Goal: Task Accomplishment & Management: Manage account settings

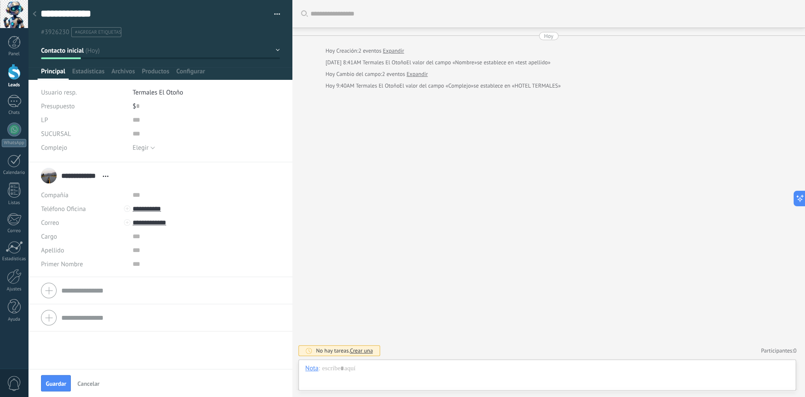
scroll to position [13, 0]
click at [140, 267] on input "text" at bounding box center [197, 264] width 129 height 14
click at [76, 245] on div "Apellido" at bounding box center [83, 251] width 85 height 14
click at [68, 263] on span "Primer Nombre" at bounding box center [62, 264] width 42 height 6
click at [134, 267] on input "text" at bounding box center [197, 264] width 129 height 14
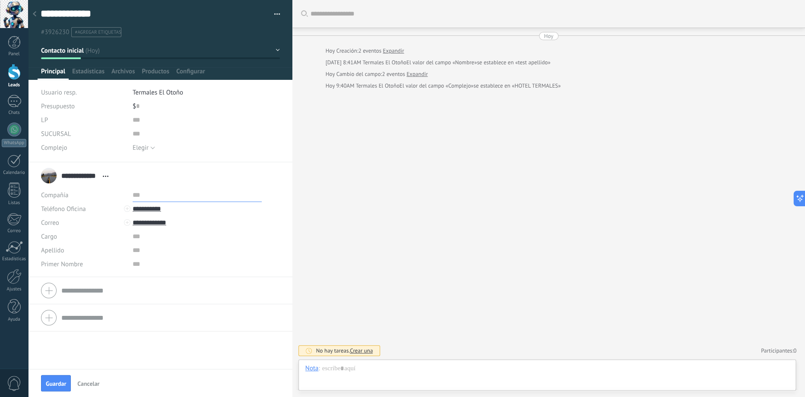
click at [134, 191] on input "text" at bounding box center [197, 195] width 129 height 14
click at [190, 69] on span "Configurar" at bounding box center [190, 73] width 29 height 13
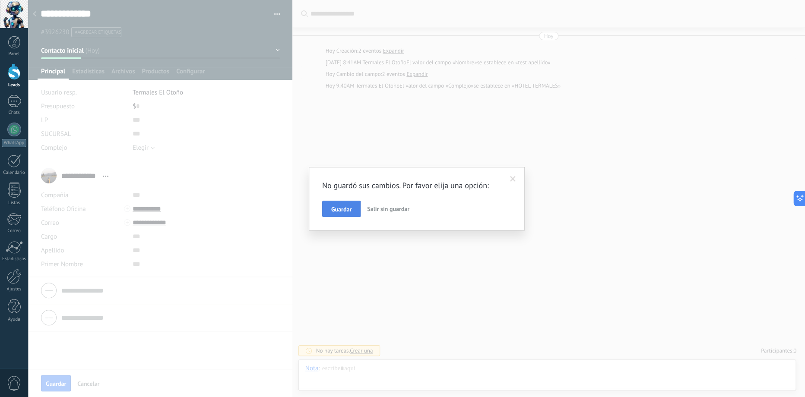
click at [345, 208] on span "Guardar" at bounding box center [341, 209] width 20 height 6
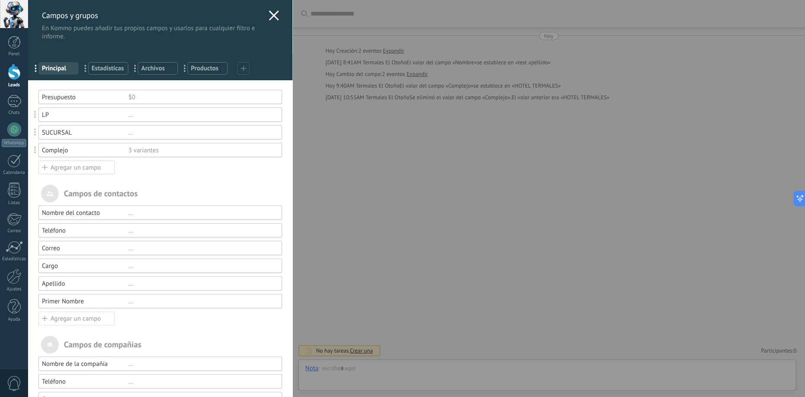
click at [81, 281] on div "Apellido" at bounding box center [85, 284] width 86 height 8
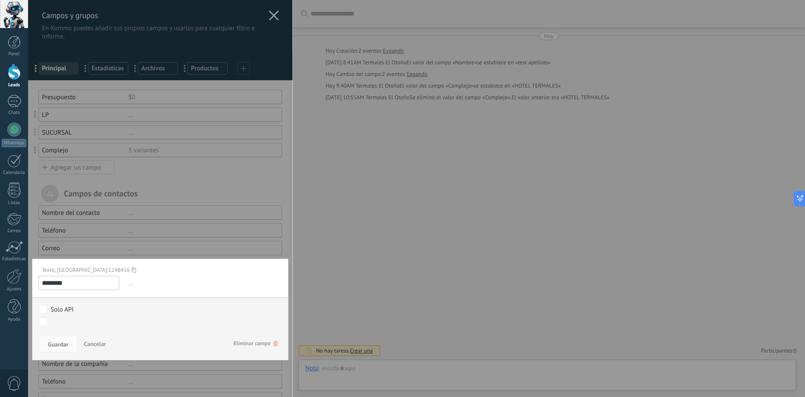
click at [159, 237] on div at bounding box center [160, 237] width 264 height 475
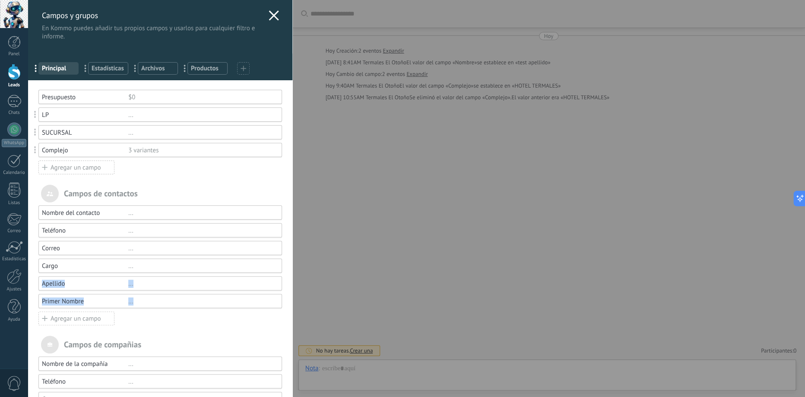
drag, startPoint x: 32, startPoint y: 282, endPoint x: 33, endPoint y: 315, distance: 32.9
click at [33, 315] on div "Usted ha alcanzado la cantidad máxima de los campos añadidos en la tarifa Perio…" at bounding box center [160, 277] width 264 height 395
copy div "Apellido ... Primer Nombre ..."
click at [165, 327] on div "Campos de contactos Nombre del contacto ... Teléfono ... Correo ... Cargo ... A…" at bounding box center [160, 322] width 244 height 275
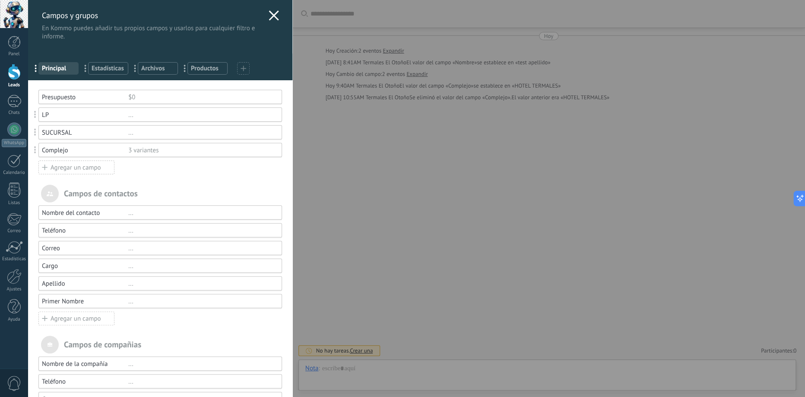
click at [270, 15] on icon at bounding box center [274, 15] width 10 height 10
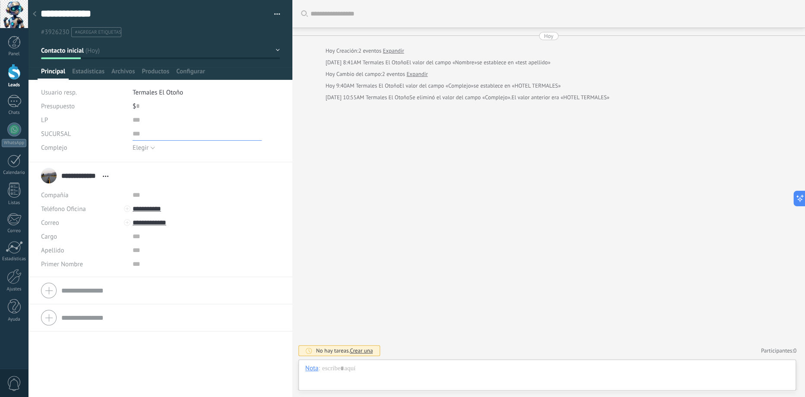
click at [226, 140] on input "text" at bounding box center [197, 134] width 129 height 14
click at [191, 69] on span "Configurar" at bounding box center [190, 73] width 29 height 13
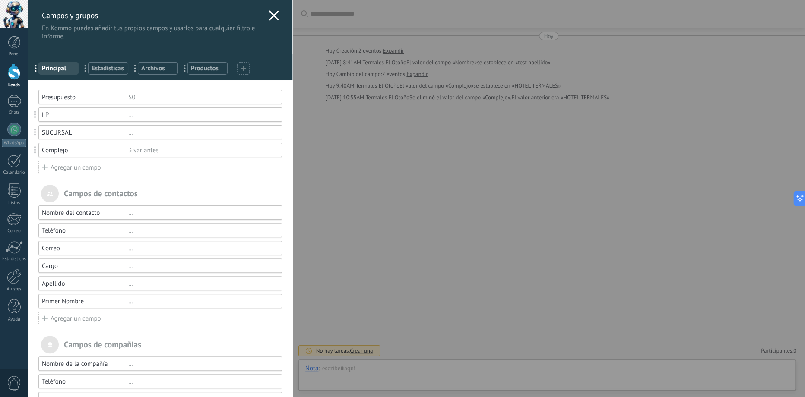
click at [79, 166] on div "Agregar un campo" at bounding box center [76, 168] width 76 height 14
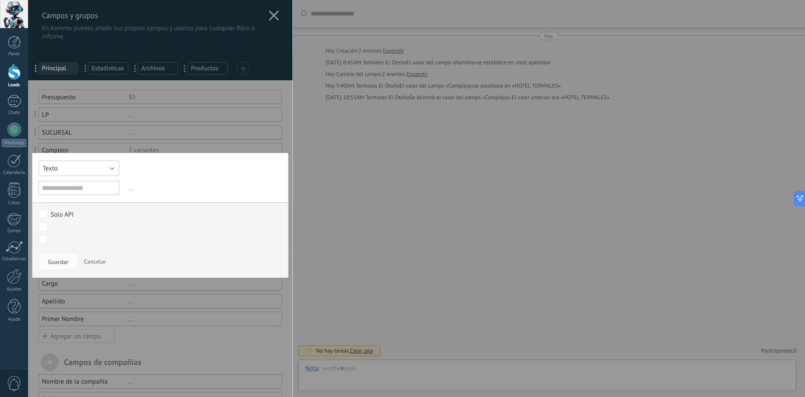
click at [111, 169] on button "Texto" at bounding box center [78, 169] width 81 height 16
click at [81, 202] on span "Fecha y hora" at bounding box center [74, 201] width 83 height 8
click at [79, 190] on input "text" at bounding box center [78, 188] width 81 height 14
type input "*"
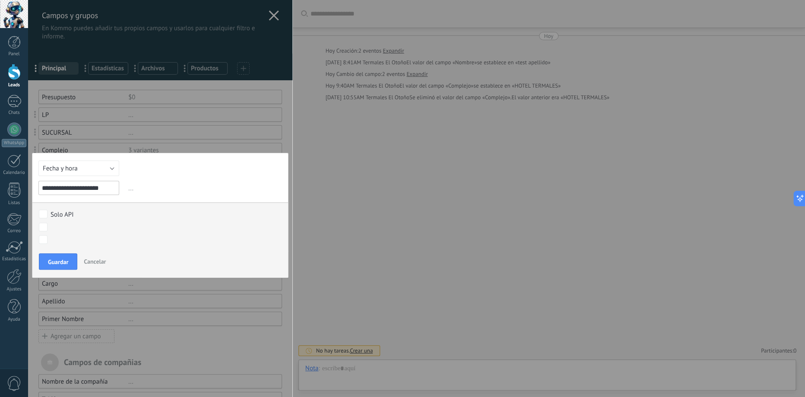
type input "**********"
click at [178, 206] on div at bounding box center [416, 198] width 777 height 397
click at [0, 0] on div "Contacto inicial Clientes Eventos Reservas Huespedes Logrado con éxito Venta Pe…" at bounding box center [0, 0] width 0 height 0
click at [56, 266] on div "Contacto inicial Clientes Eventos Reservas Huespedes Logrado con éxito Venta Pe…" at bounding box center [156, 308] width 240 height 178
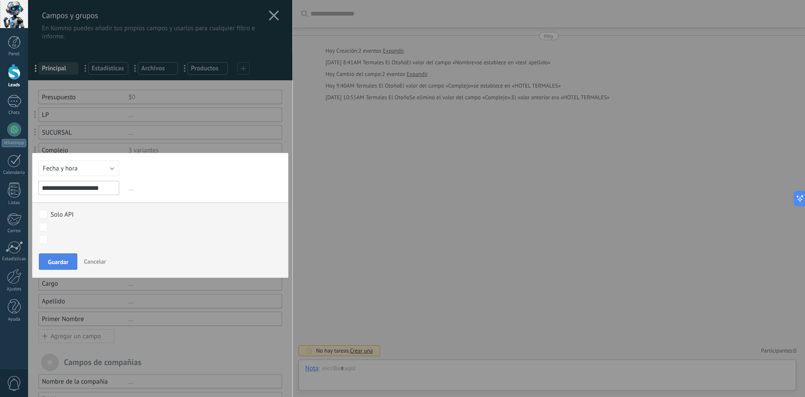
click at [57, 262] on span "Guardar" at bounding box center [58, 262] width 20 height 6
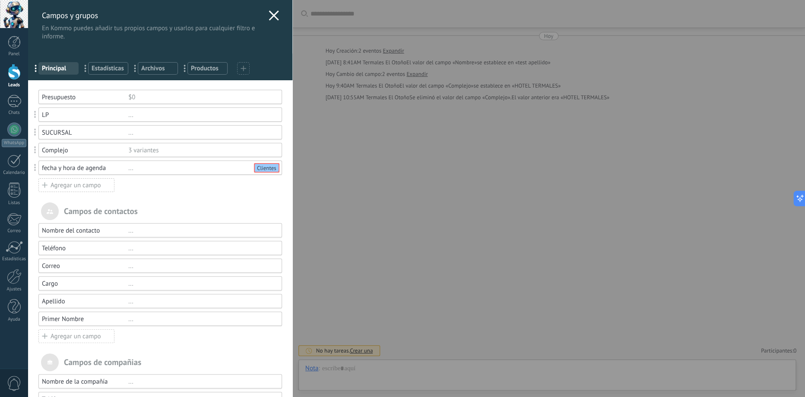
click at [273, 13] on icon at bounding box center [274, 15] width 10 height 10
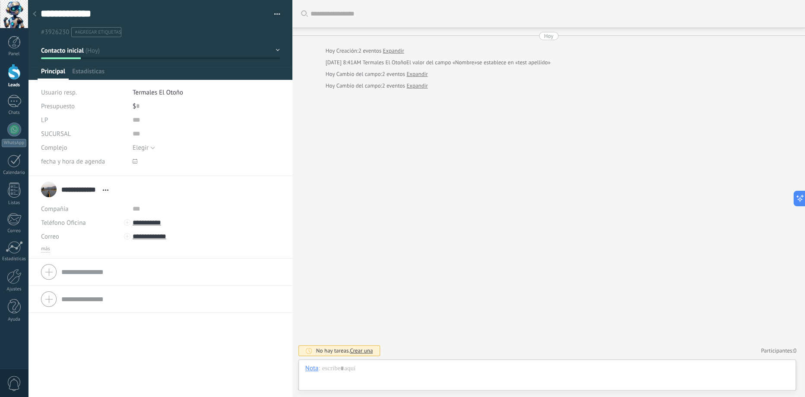
scroll to position [13, 0]
click at [14, 74] on div at bounding box center [14, 72] width 13 height 16
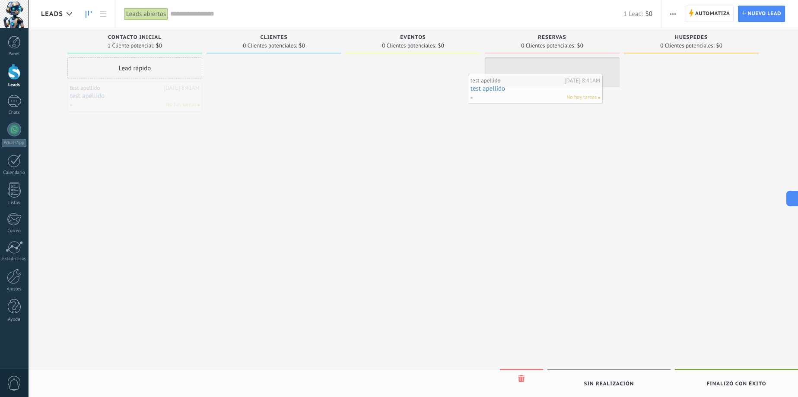
drag, startPoint x: 141, startPoint y: 94, endPoint x: 544, endPoint y: 86, distance: 403.1
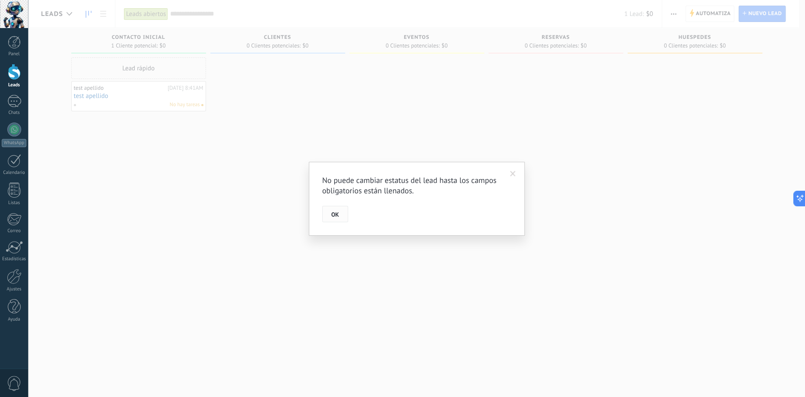
click at [329, 215] on button "OK" at bounding box center [335, 214] width 26 height 16
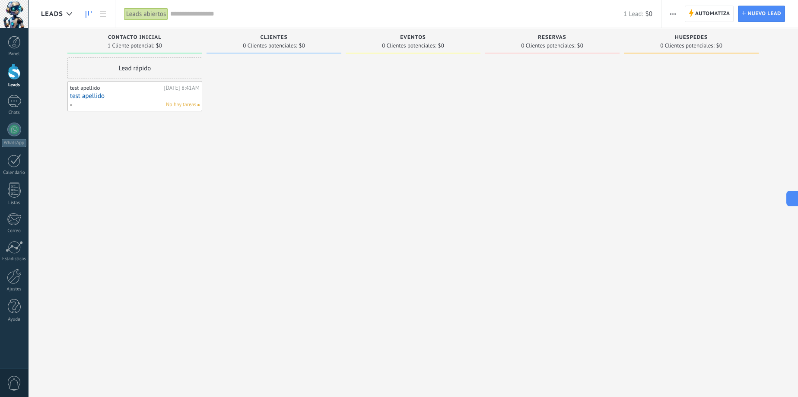
click at [93, 99] on link "test apellido" at bounding box center [135, 95] width 130 height 7
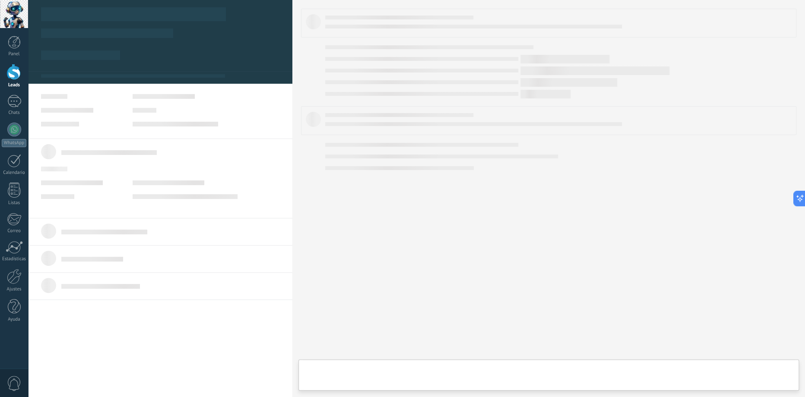
type textarea "**********"
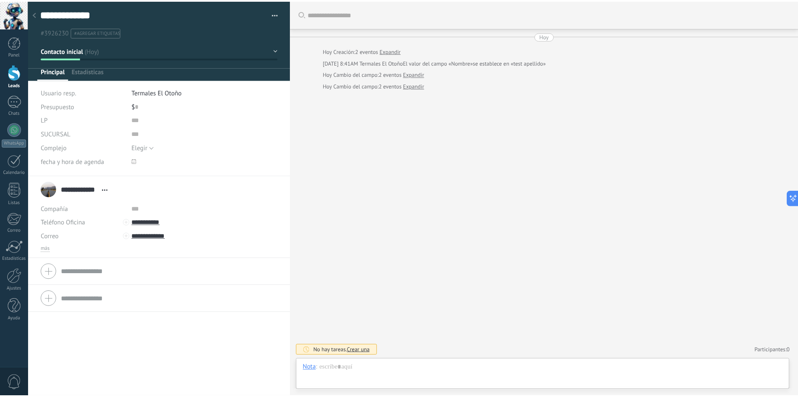
scroll to position [13, 0]
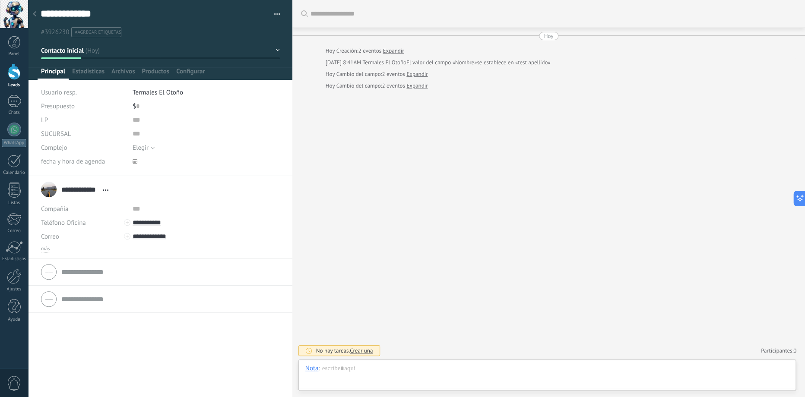
click at [273, 50] on button "Contacto inicial" at bounding box center [160, 51] width 239 height 16
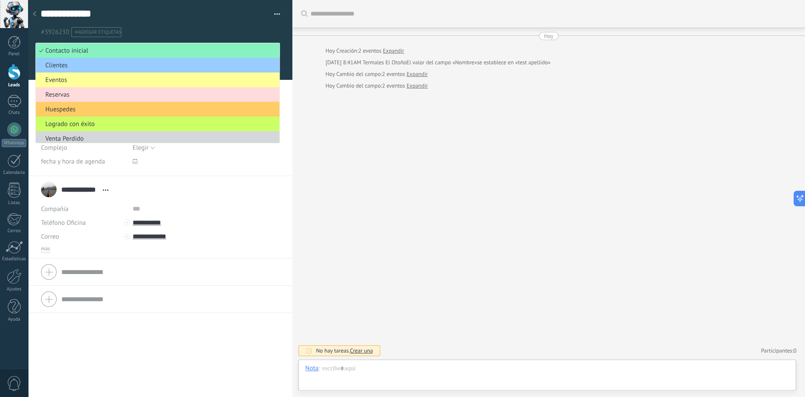
click at [73, 93] on span "Reservas" at bounding box center [156, 95] width 241 height 8
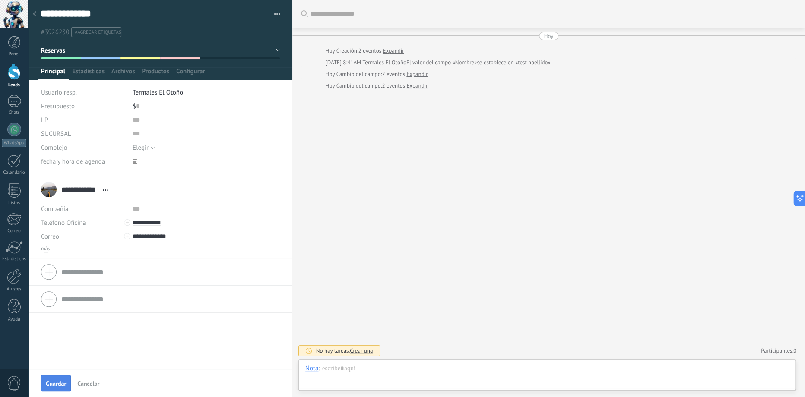
click at [57, 381] on span "Guardar" at bounding box center [56, 384] width 20 height 6
click at [19, 74] on div at bounding box center [14, 72] width 13 height 16
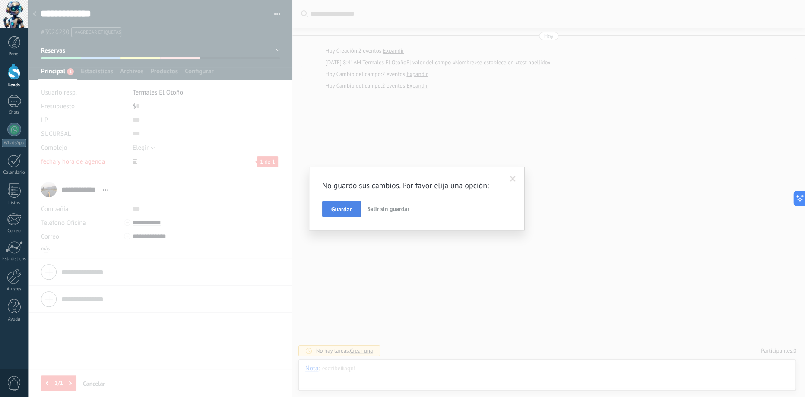
click at [333, 207] on span "Guardar" at bounding box center [341, 209] width 20 height 6
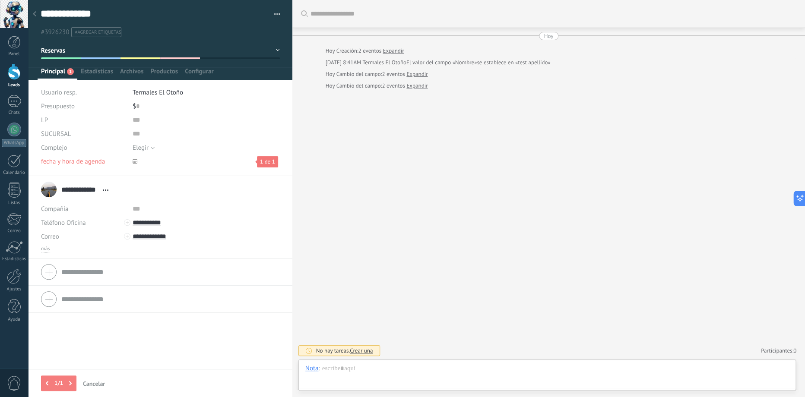
click at [4, 74] on link "Leads" at bounding box center [14, 76] width 28 height 24
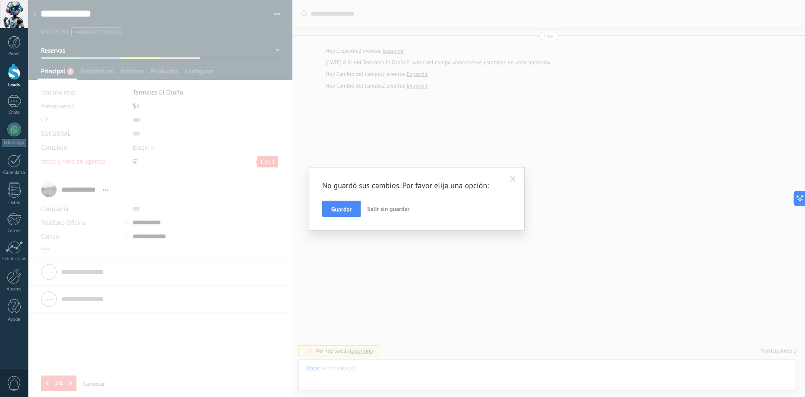
drag, startPoint x: 342, startPoint y: 207, endPoint x: 442, endPoint y: 293, distance: 132.1
click at [342, 207] on span "Guardar" at bounding box center [341, 209] width 20 height 6
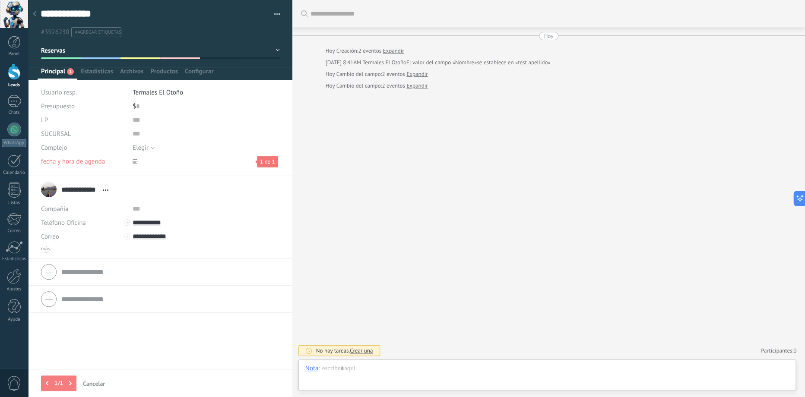
click at [10, 76] on div at bounding box center [14, 72] width 13 height 16
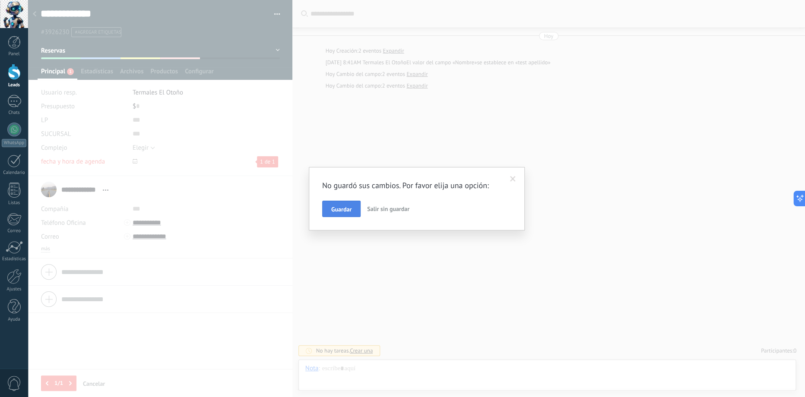
click at [334, 206] on span "Guardar" at bounding box center [341, 209] width 20 height 6
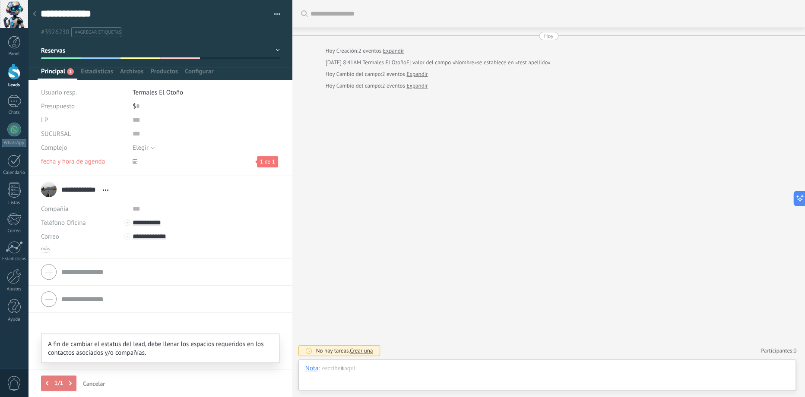
click at [51, 384] on span at bounding box center [49, 383] width 16 height 13
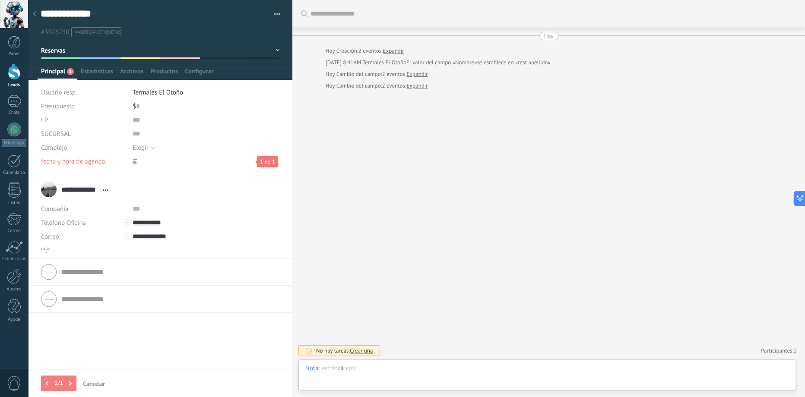
click at [363, 295] on div "Buscar Carga más [DATE] [DATE] Creación: 2 eventos Expandir [DATE] 8:41AM Terma…" at bounding box center [548, 198] width 513 height 397
click at [66, 75] on div "Principal 1" at bounding box center [58, 73] width 40 height 13
click at [97, 73] on span "Estadísticas" at bounding box center [97, 73] width 32 height 13
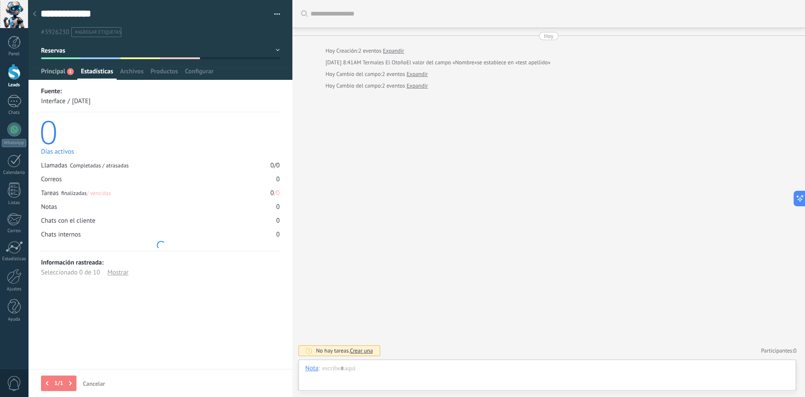
click at [51, 73] on span "Principal" at bounding box center [53, 73] width 24 height 13
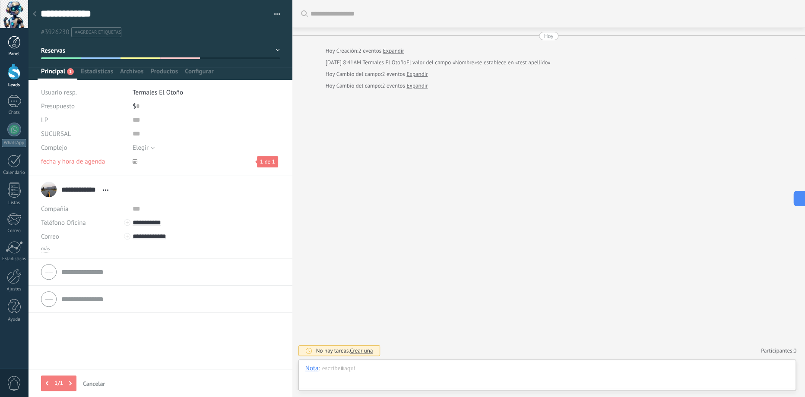
click at [16, 45] on div at bounding box center [14, 42] width 13 height 13
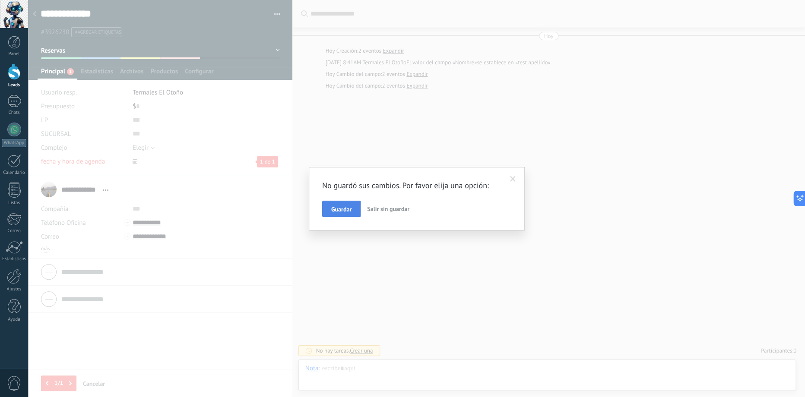
click at [329, 206] on button "Guardar" at bounding box center [341, 209] width 38 height 16
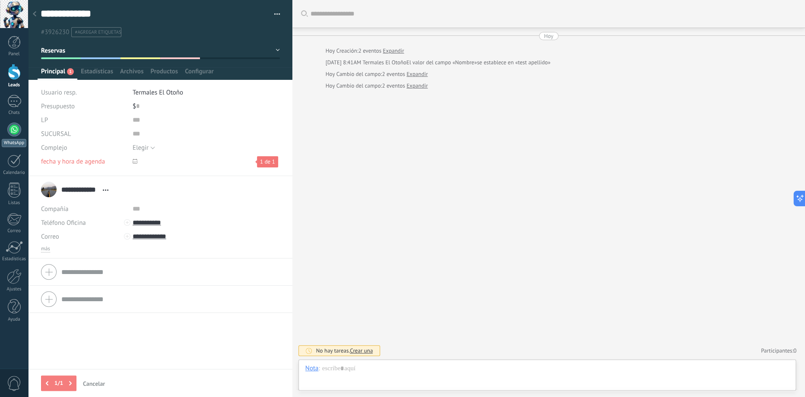
click at [16, 129] on div at bounding box center [14, 130] width 14 height 14
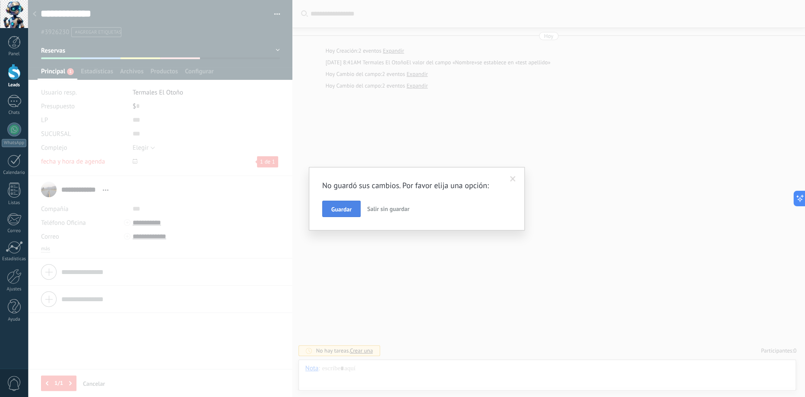
click at [345, 209] on span "Guardar" at bounding box center [341, 209] width 20 height 6
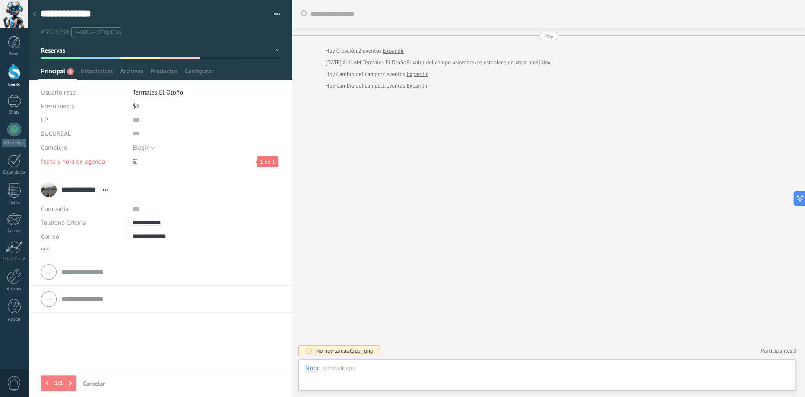
click at [16, 76] on div at bounding box center [14, 72] width 13 height 16
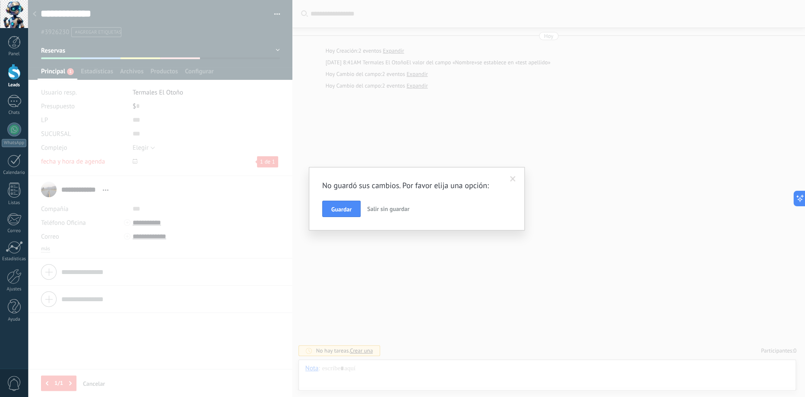
click at [398, 209] on span "Salir sin guardar" at bounding box center [388, 209] width 42 height 8
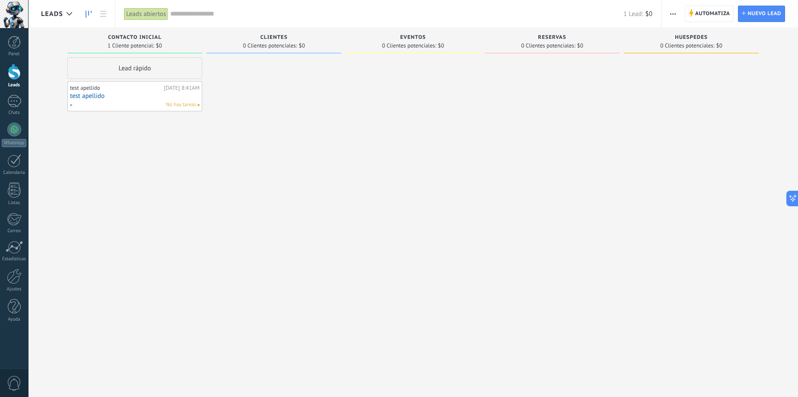
drag, startPoint x: 464, startPoint y: 157, endPoint x: 387, endPoint y: 146, distance: 77.6
click at [386, 146] on div "Leads Entrantes Solicitudes: [PHONE_NUMBER] Contacto inicial 1 Cliente potencia…" at bounding box center [419, 185] width 757 height 314
click at [12, 273] on div at bounding box center [14, 276] width 15 height 15
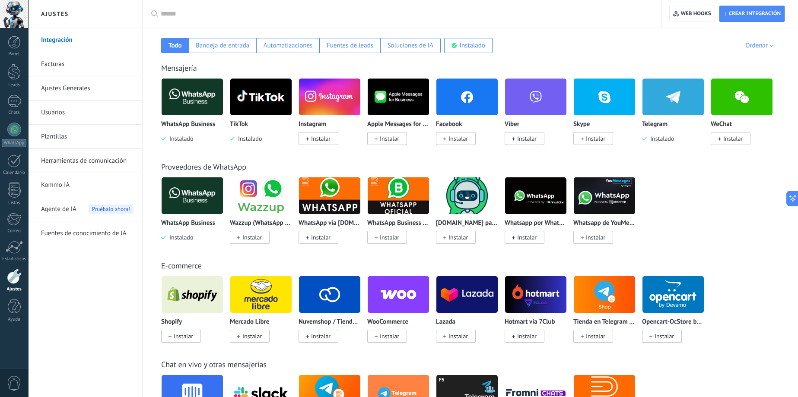
scroll to position [144, 0]
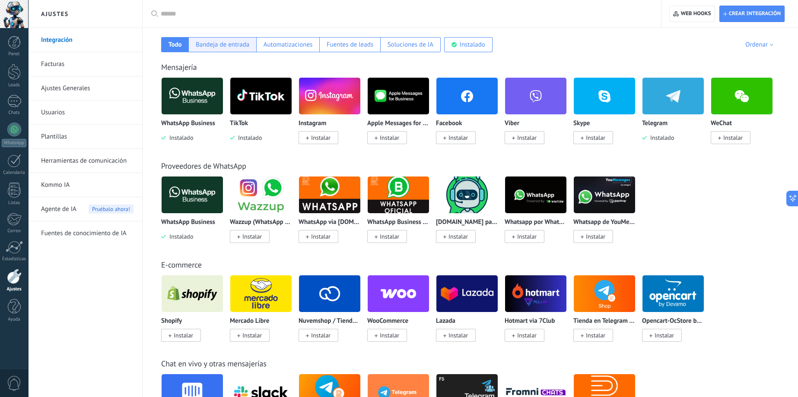
click at [233, 44] on div "Bandeja de entrada" at bounding box center [223, 45] width 54 height 8
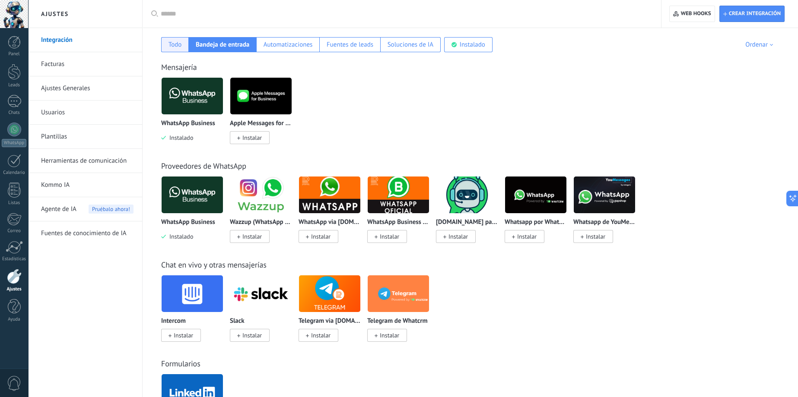
click at [182, 44] on div "Todo" at bounding box center [174, 44] width 27 height 15
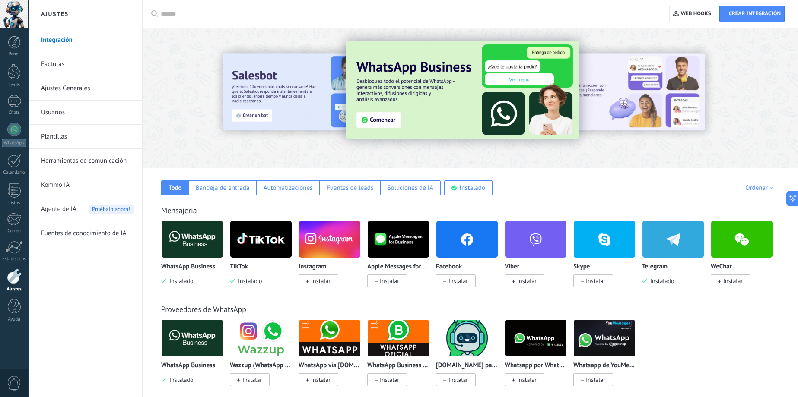
scroll to position [0, 0]
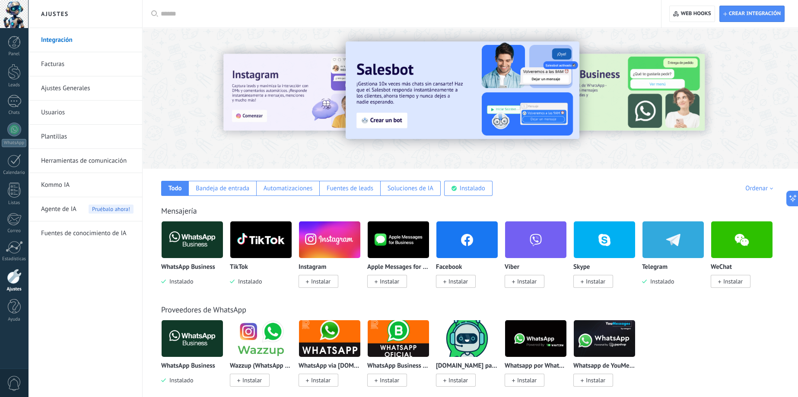
click at [192, 235] on img at bounding box center [192, 240] width 61 height 42
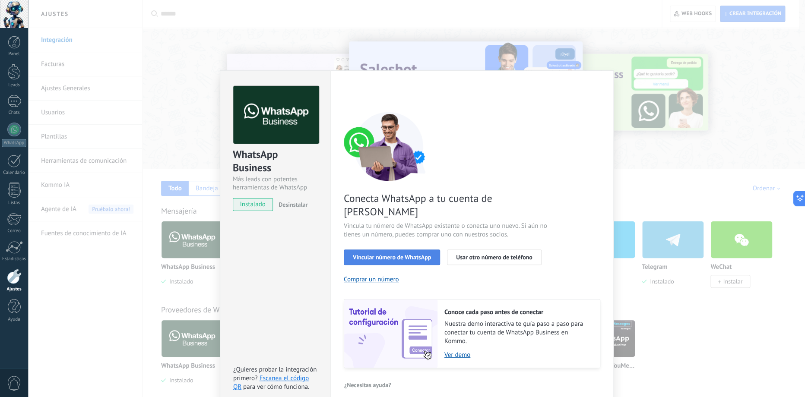
click at [413, 250] on button "Vincular número de WhatsApp" at bounding box center [392, 258] width 96 height 16
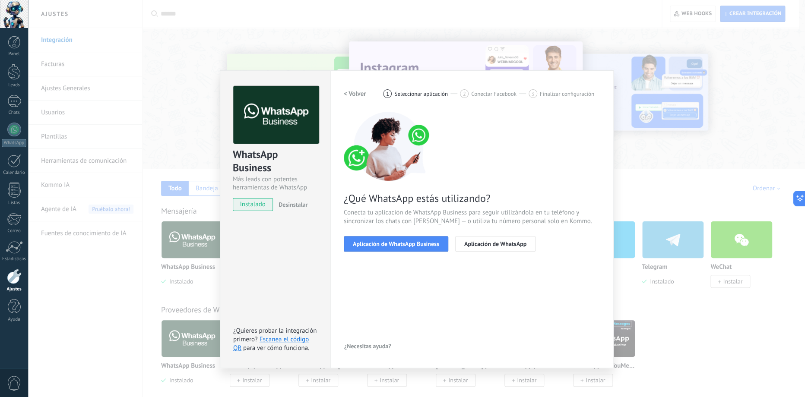
click at [722, 194] on div "WhatsApp Business Más leads con potentes herramientas de WhatsApp instalado Des…" at bounding box center [416, 198] width 777 height 397
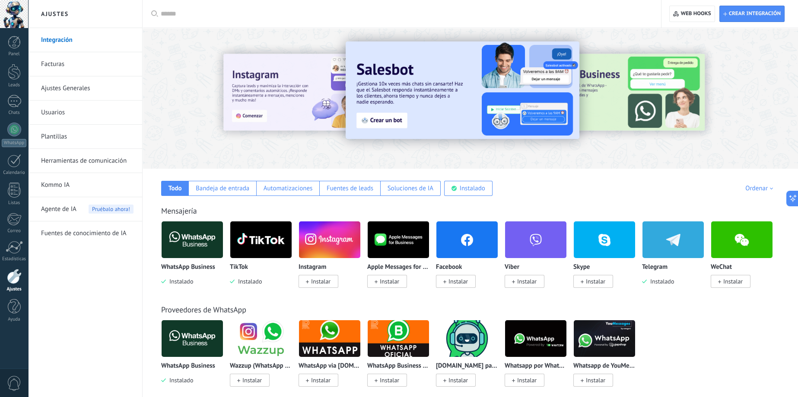
click at [695, 100] on div at bounding box center [684, 98] width 194 height 78
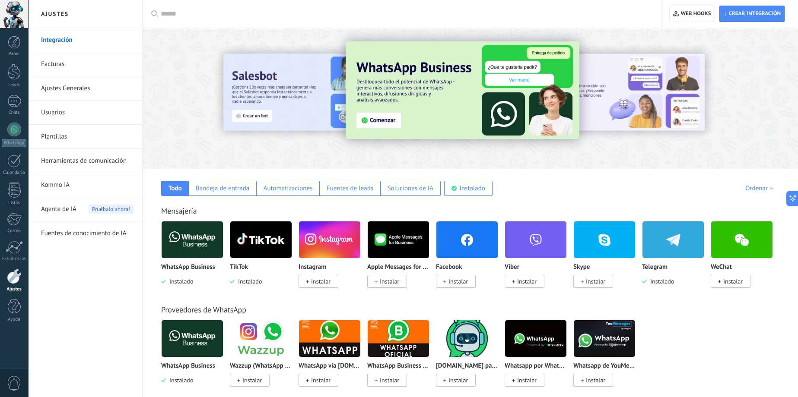
click at [371, 119] on img at bounding box center [463, 90] width 234 height 98
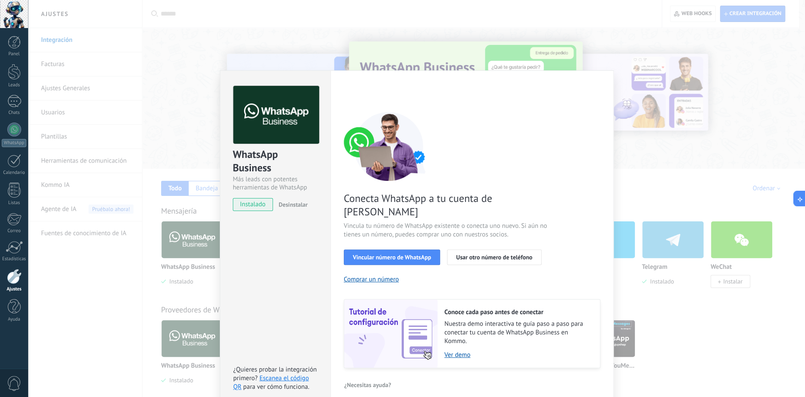
click at [682, 171] on div "WhatsApp Business Más leads con potentes herramientas de WhatsApp instalado Des…" at bounding box center [416, 198] width 777 height 397
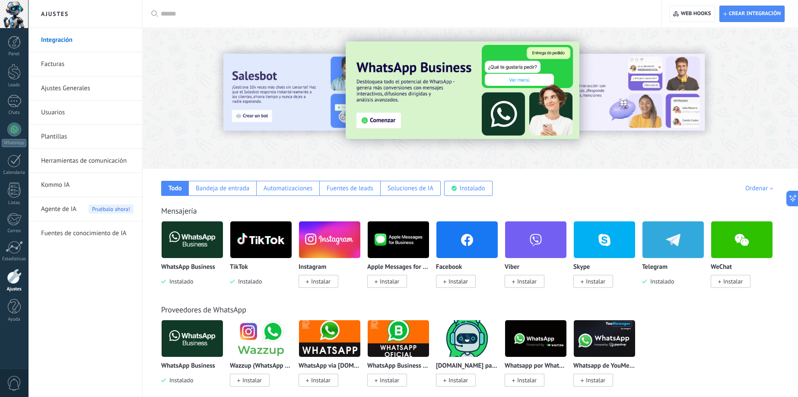
click at [267, 21] on div at bounding box center [405, 14] width 488 height 28
click at [270, 14] on input "text" at bounding box center [405, 14] width 488 height 9
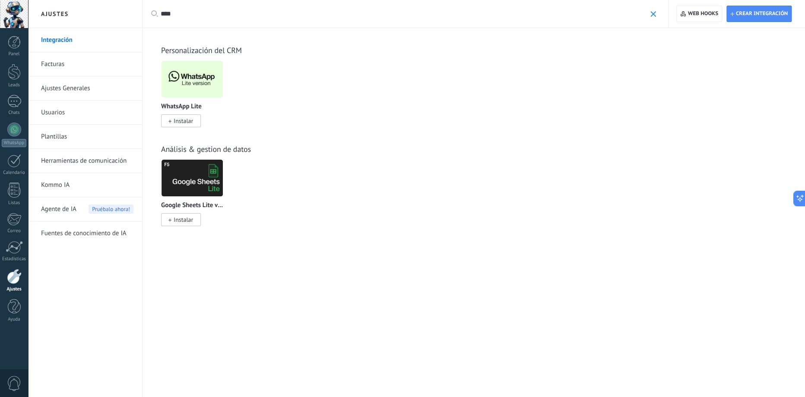
type input "****"
drag, startPoint x: 654, startPoint y: 13, endPoint x: 664, endPoint y: 34, distance: 23.6
click at [654, 13] on span at bounding box center [653, 14] width 6 height 6
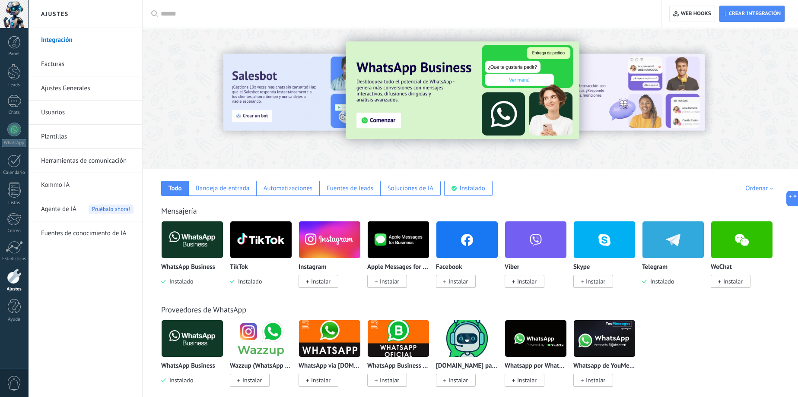
click at [455, 278] on span "Instalar" at bounding box center [457, 282] width 19 height 8
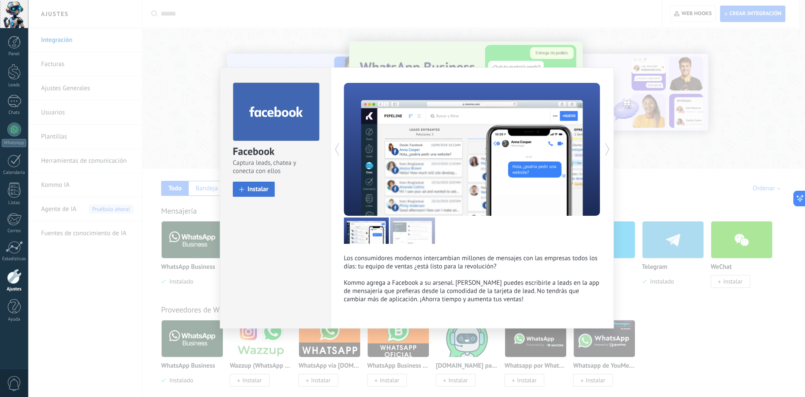
click at [260, 193] on span "Instalar" at bounding box center [257, 189] width 21 height 6
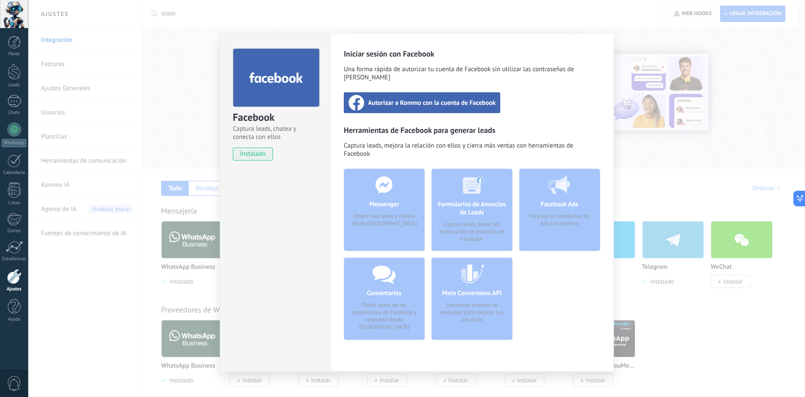
click at [429, 98] on span "Autorizar a Kommo con la cuenta de Facebook" at bounding box center [432, 102] width 128 height 9
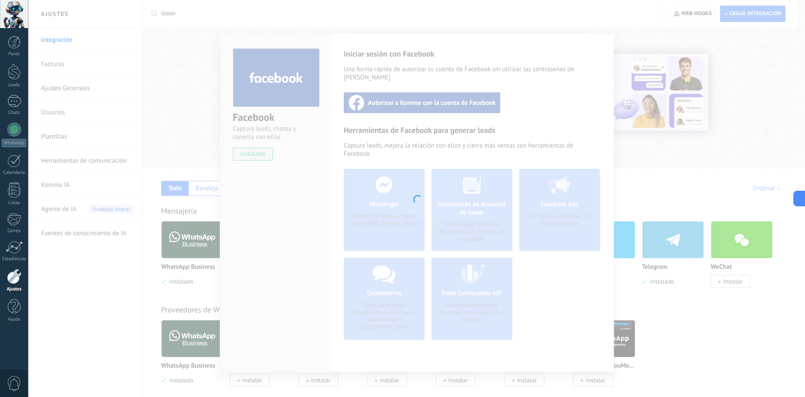
type textarea "**********"
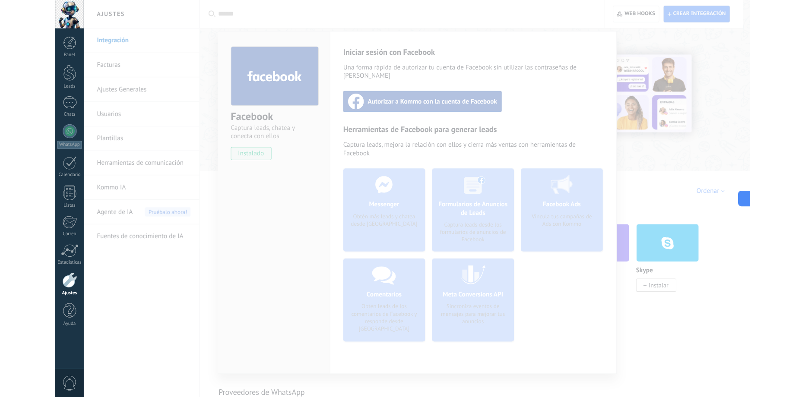
scroll to position [8, 0]
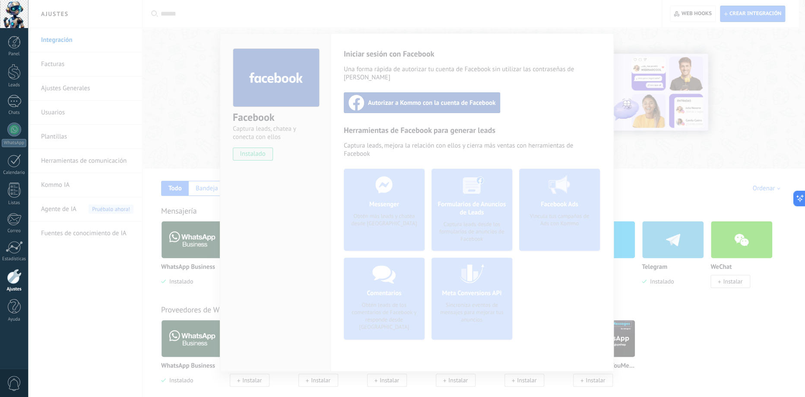
click at [185, 113] on div at bounding box center [416, 198] width 777 height 397
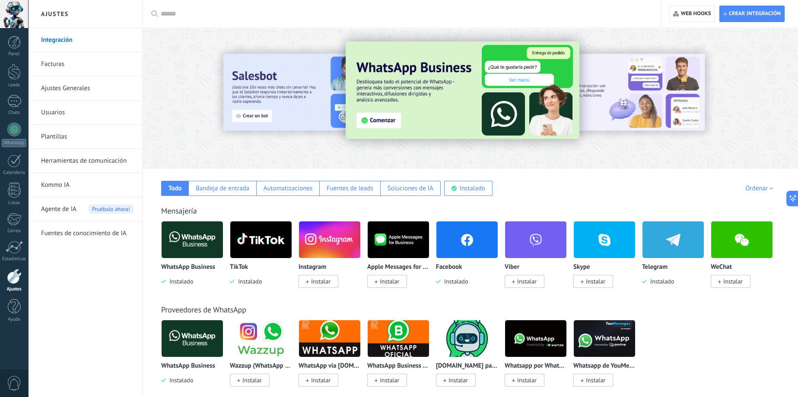
click at [203, 241] on img at bounding box center [192, 240] width 61 height 42
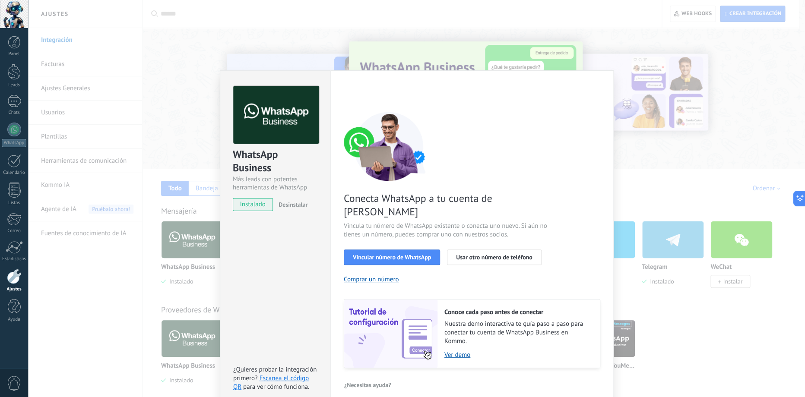
click at [245, 206] on span "instalado" at bounding box center [252, 204] width 39 height 13
click at [152, 298] on div "WhatsApp Business Más leads con potentes herramientas de WhatsApp instalado Des…" at bounding box center [416, 198] width 777 height 397
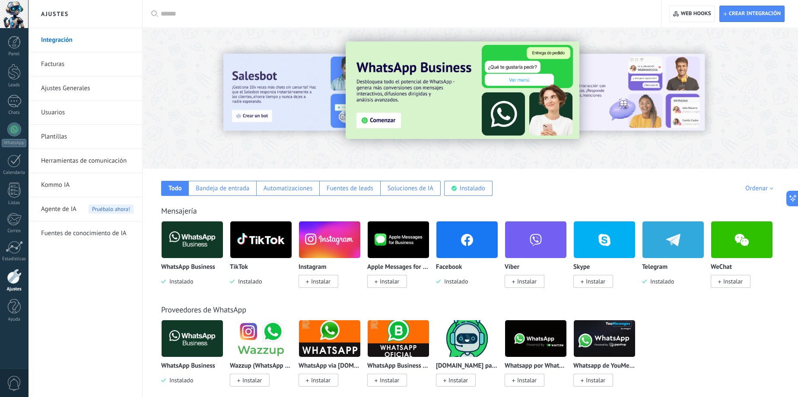
click at [471, 245] on img at bounding box center [466, 240] width 61 height 42
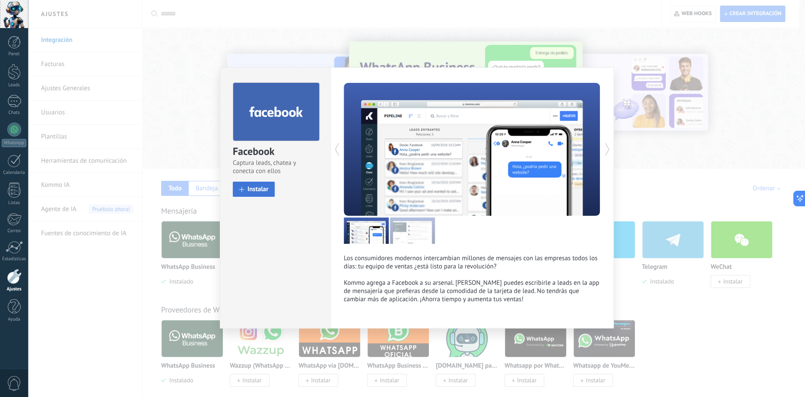
click at [252, 192] on span "Instalar" at bounding box center [257, 189] width 21 height 6
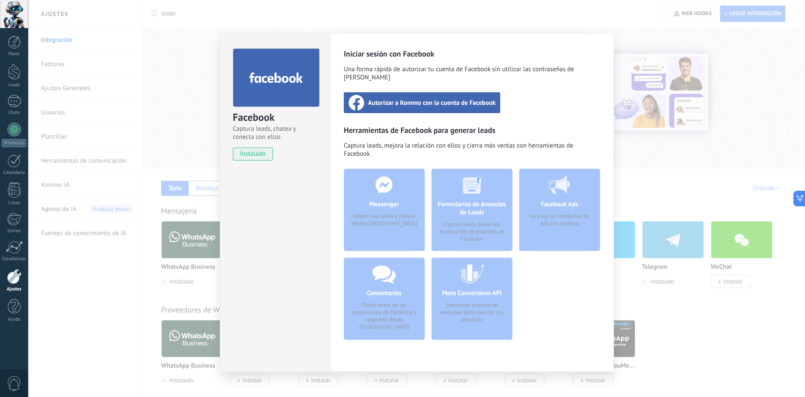
click at [434, 98] on span "Autorizar a Kommo con la cuenta de Facebook" at bounding box center [432, 102] width 128 height 9
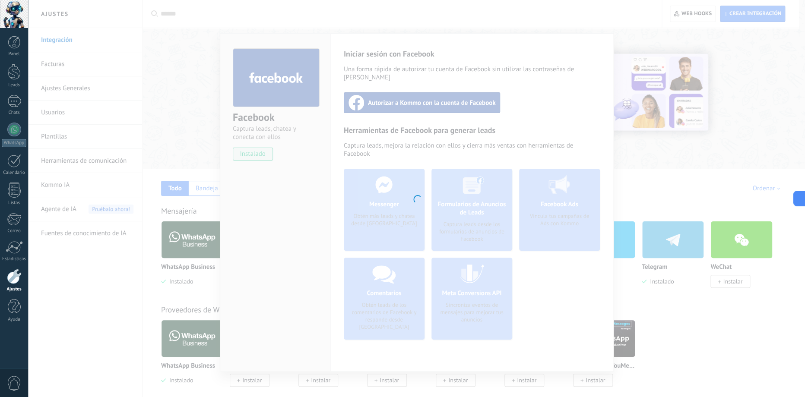
click at [176, 138] on div at bounding box center [416, 198] width 777 height 397
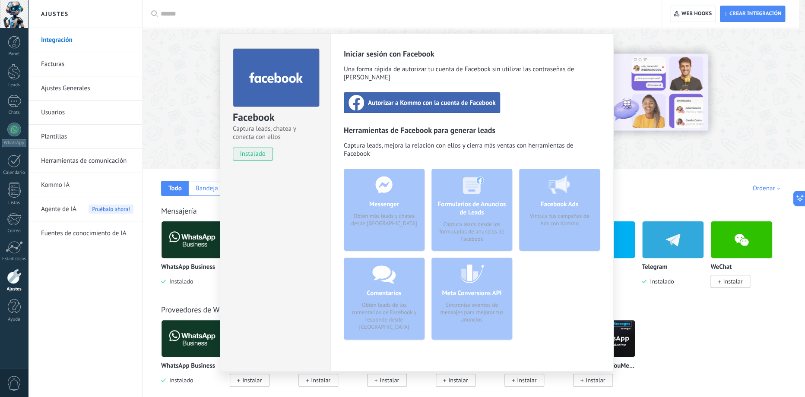
click at [57, 112] on div "Facebook Captura leads, chatea y conecta con ellos instalado Desinstalar Inicia…" at bounding box center [416, 198] width 777 height 397
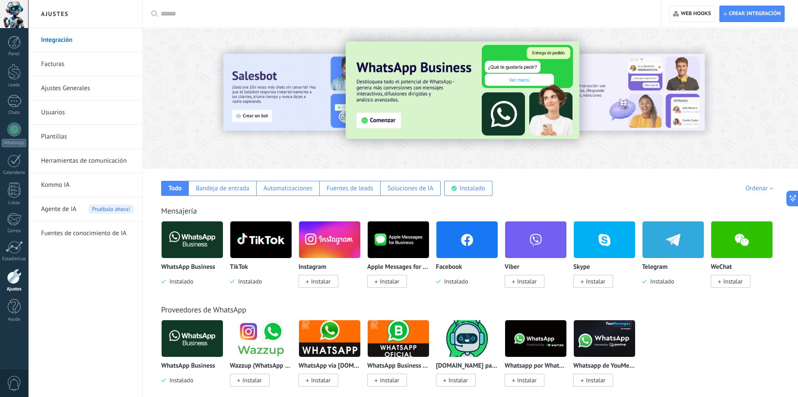
click at [55, 112] on link "Usuarios" at bounding box center [87, 113] width 92 height 24
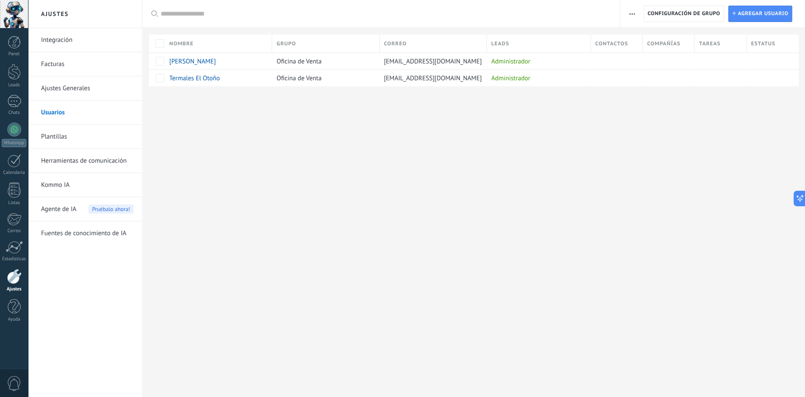
click at [632, 13] on icon "button" at bounding box center [632, 13] width 6 height 1
click at [766, 13] on span "Agregar usuario" at bounding box center [763, 14] width 51 height 16
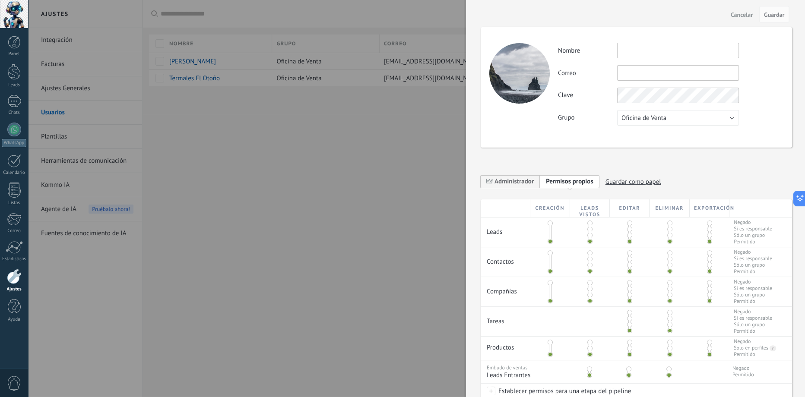
click at [641, 50] on input "text" at bounding box center [678, 51] width 122 height 16
type input "*********"
click at [641, 75] on input "text" at bounding box center [678, 73] width 122 height 16
click at [600, 137] on div "Actividad Nombre ********* Correo No puedes editar este correo porque el usuari…" at bounding box center [636, 87] width 311 height 121
click at [658, 119] on span "Oficina de Venta" at bounding box center [644, 118] width 45 height 8
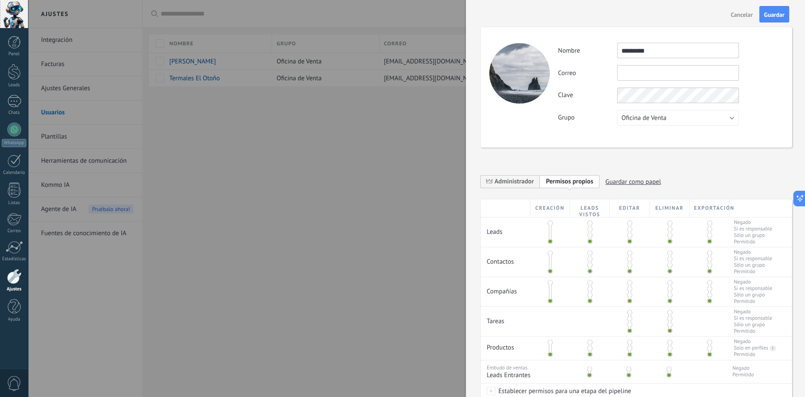
click at [775, 105] on div "Actividad Nombre ********* Correo No puedes editar este correo porque el usuari…" at bounding box center [670, 84] width 225 height 83
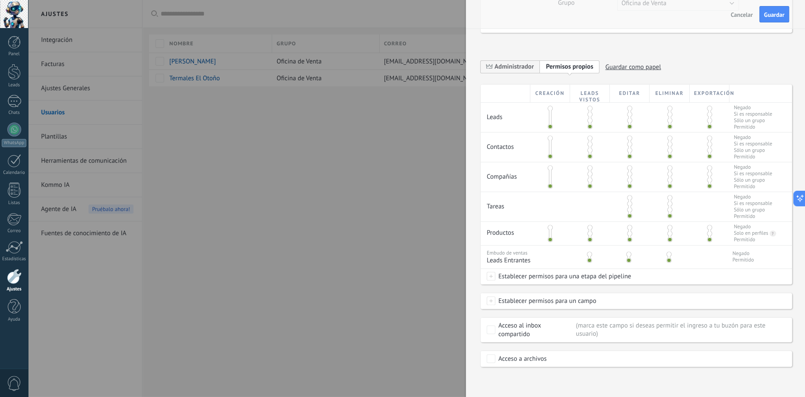
scroll to position [119, 0]
click at [492, 303] on span at bounding box center [491, 301] width 9 height 9
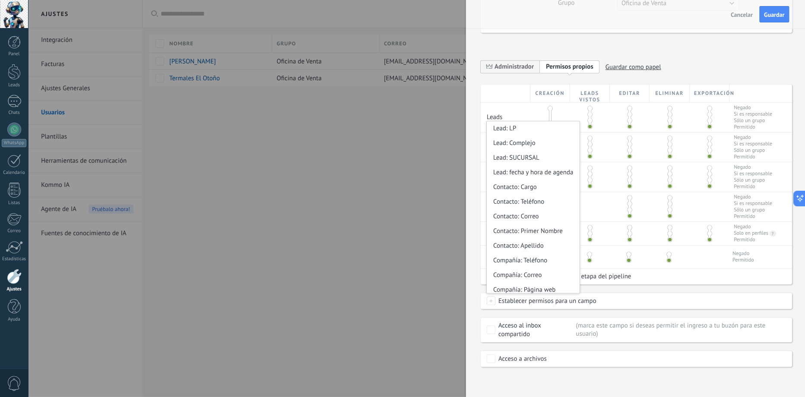
click at [492, 303] on span at bounding box center [491, 301] width 9 height 9
click at [446, 276] on div at bounding box center [402, 198] width 805 height 397
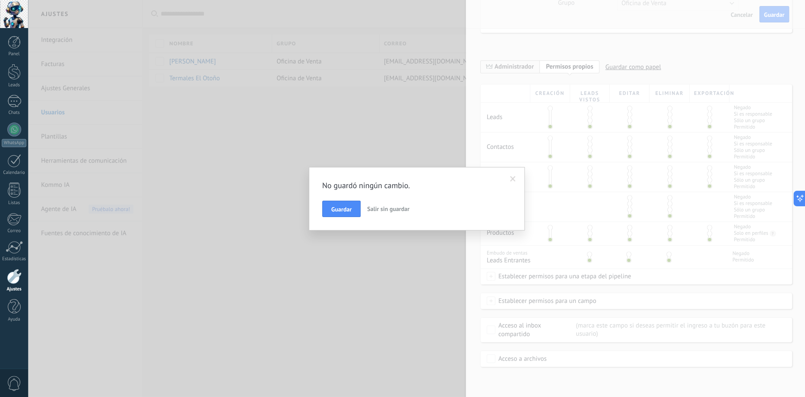
click at [510, 178] on span at bounding box center [513, 179] width 6 height 6
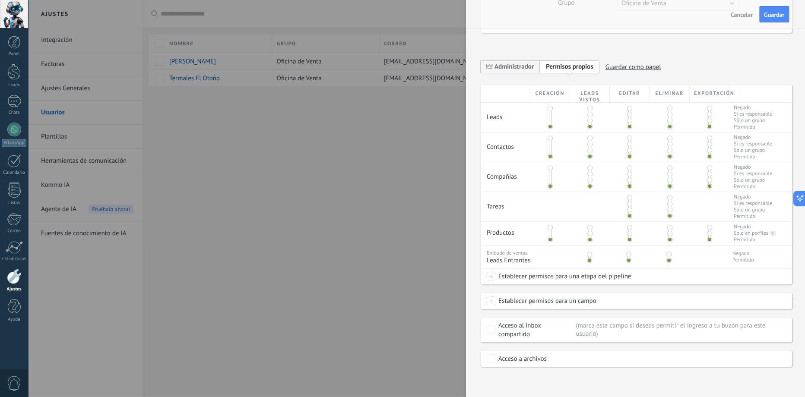
click at [539, 358] on div "Acceso a archivos" at bounding box center [522, 359] width 48 height 9
click at [491, 276] on span at bounding box center [491, 276] width 9 height 9
click at [665, 292] on div at bounding box center [416, 198] width 777 height 397
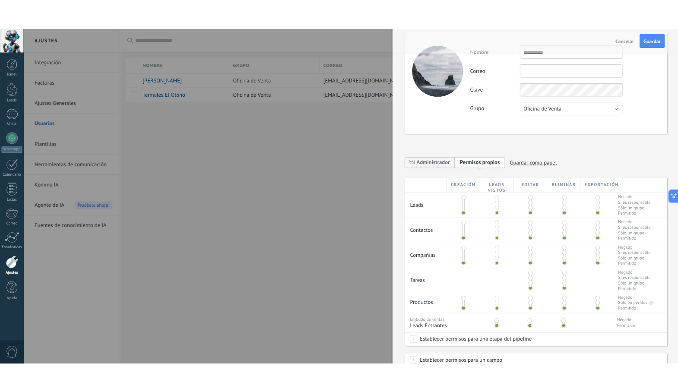
scroll to position [0, 0]
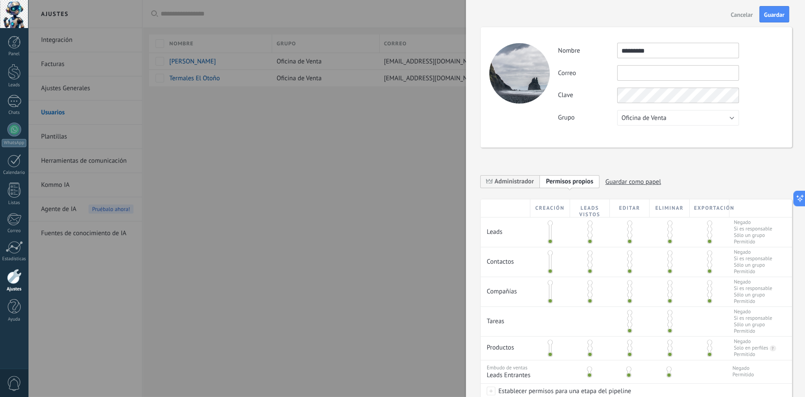
click at [658, 70] on input "text" at bounding box center [678, 73] width 122 height 16
click at [79, 326] on div at bounding box center [402, 198] width 805 height 397
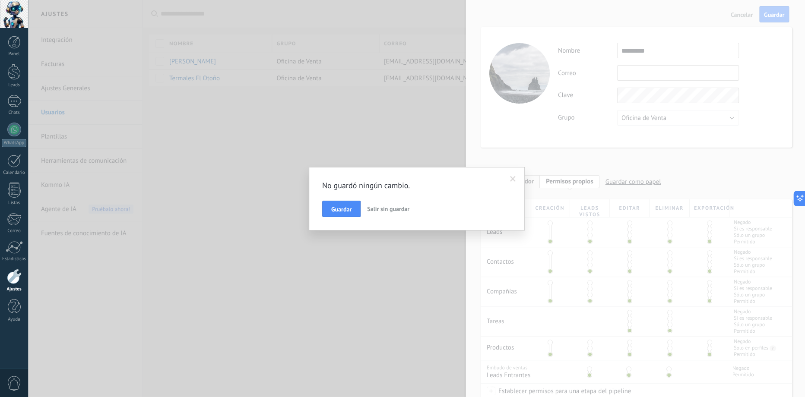
click at [511, 179] on span at bounding box center [513, 179] width 6 height 6
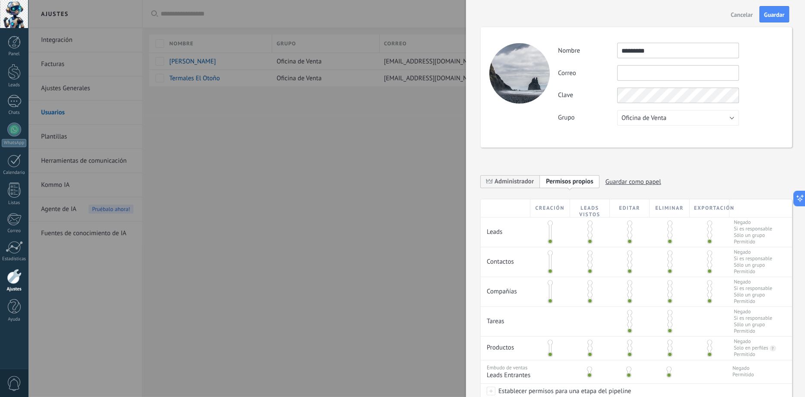
click at [659, 64] on div "Actividad Nombre ********* Correo No puedes editar este correo porque el usuari…" at bounding box center [670, 84] width 225 height 83
click at [657, 73] on input "text" at bounding box center [678, 73] width 122 height 16
paste input "**********"
type input "**********"
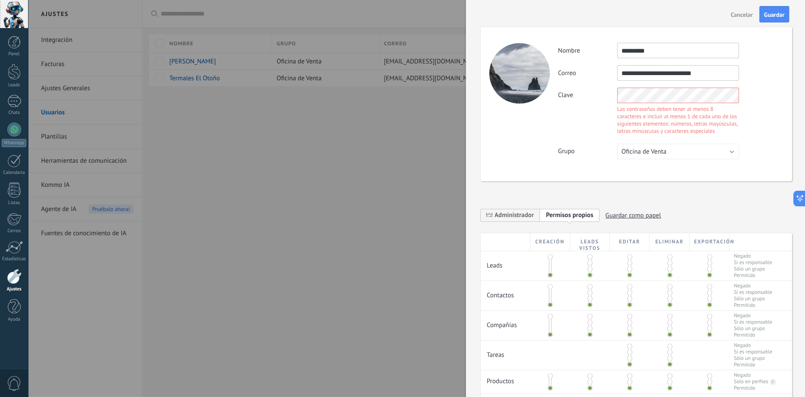
click at [743, 97] on div "Clave Las contraseñas deben tener al menos 8 caracteres e incluir al menos 1 de…" at bounding box center [670, 112] width 225 height 49
click at [763, 90] on div "Clave Las contraseñas deben tener al menos 8 caracteres e incluir al menos 1 de…" at bounding box center [670, 112] width 225 height 49
click at [589, 99] on label "Clave" at bounding box center [587, 95] width 59 height 8
click at [684, 113] on div "Las contraseñas deben tener al menos 8 caracteres e incluir al menos 1 de cada …" at bounding box center [678, 119] width 122 height 29
click at [607, 94] on div "Clave Las contraseñas deben tener al menos 8 caracteres e incluir al menos 1 de…" at bounding box center [670, 112] width 225 height 49
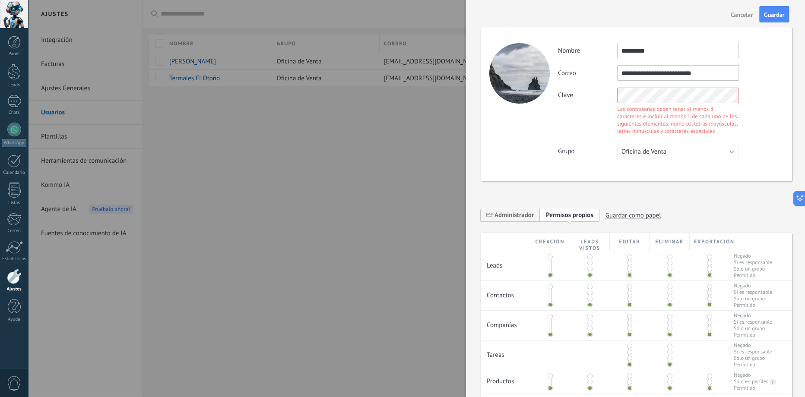
click at [612, 117] on div "Clave Las contraseñas deben tener al menos 8 caracteres e incluir al menos 1 de…" at bounding box center [670, 112] width 225 height 49
drag, startPoint x: 603, startPoint y: 138, endPoint x: 617, endPoint y: 118, distance: 24.1
click at [603, 137] on div "**********" at bounding box center [670, 101] width 225 height 117
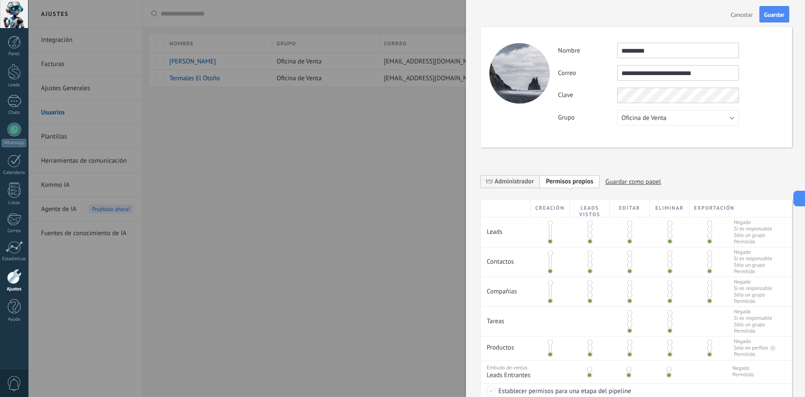
click at [622, 117] on div "**********" at bounding box center [670, 84] width 225 height 83
click at [605, 139] on div "**********" at bounding box center [636, 87] width 311 height 121
click at [775, 15] on span "Guardar" at bounding box center [774, 15] width 20 height 6
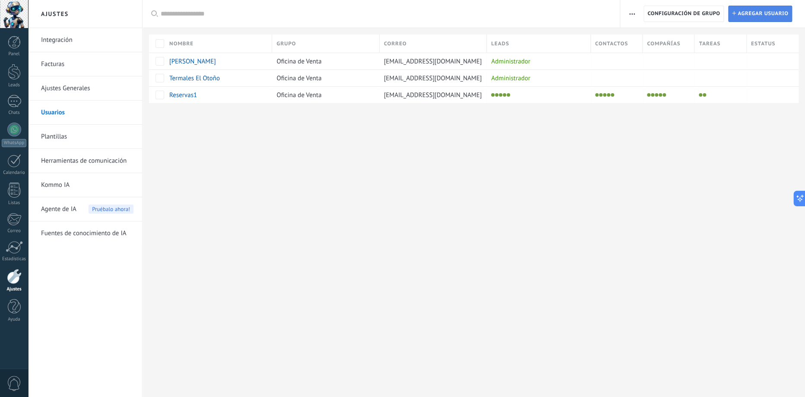
click at [771, 10] on span "Agregar usuario" at bounding box center [763, 14] width 51 height 16
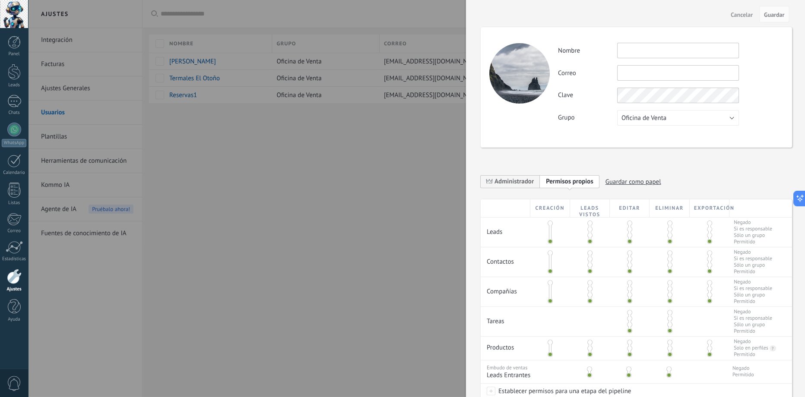
click at [652, 48] on input "text" at bounding box center [678, 51] width 122 height 16
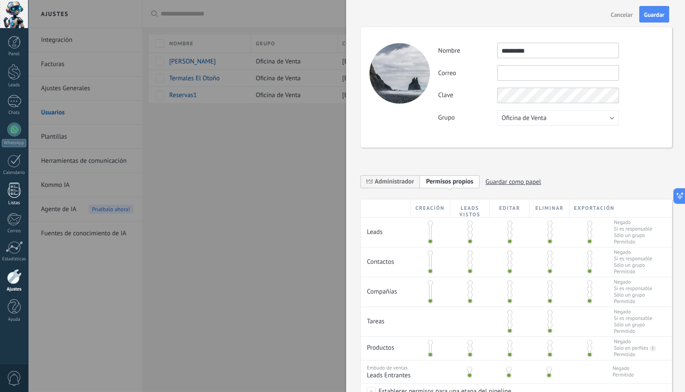
type input "*********"
click at [527, 63] on div "Actividad Nombre ********* Correo No puedes editar este correo porque el usuari…" at bounding box center [550, 84] width 225 height 83
click at [521, 72] on input "text" at bounding box center [559, 73] width 122 height 16
paste input "**********"
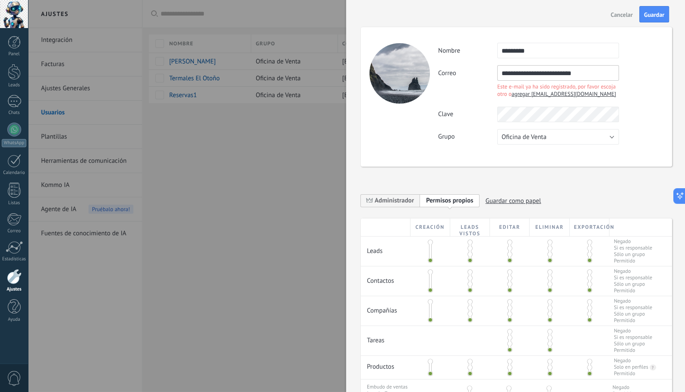
click at [537, 129] on div "**********" at bounding box center [550, 94] width 225 height 102
drag, startPoint x: 594, startPoint y: 71, endPoint x: 434, endPoint y: 49, distance: 161.8
click at [434, 49] on div "**********" at bounding box center [516, 97] width 311 height 140
paste input "text"
type input "**********"
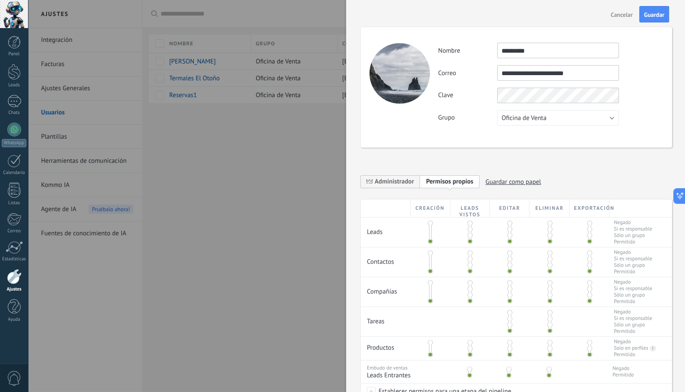
click at [465, 131] on div "**********" at bounding box center [516, 87] width 311 height 121
click at [651, 13] on span "Guardar" at bounding box center [654, 15] width 20 height 6
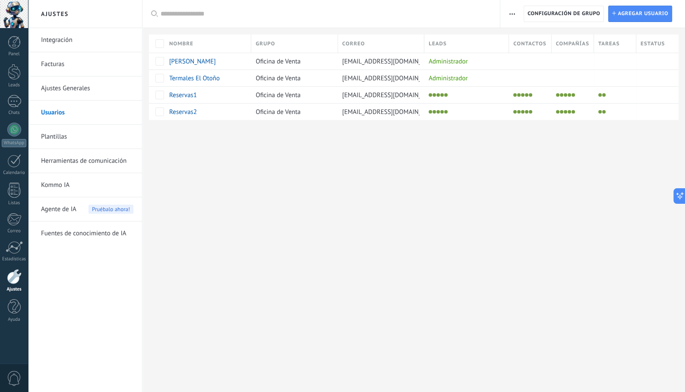
click at [527, 164] on div "Ajustes Integración Facturas Ajustes Generales Usuarios Plantillas Herramientas…" at bounding box center [356, 196] width 657 height 392
click at [631, 10] on span "Agregar usuario" at bounding box center [643, 14] width 51 height 16
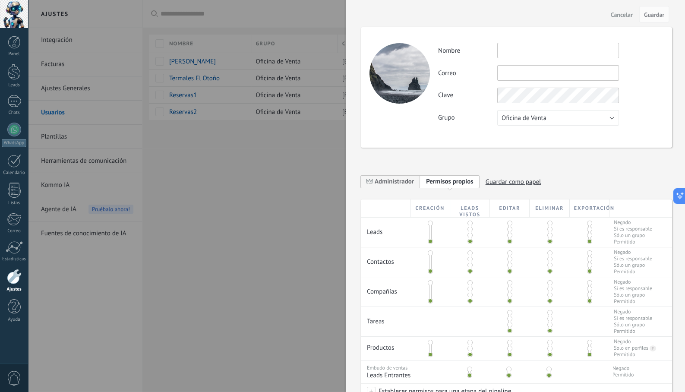
click at [516, 52] on input "text" at bounding box center [559, 51] width 122 height 16
paste input "********"
type input "********"
click at [519, 73] on input "text" at bounding box center [559, 73] width 122 height 16
paste input "**********"
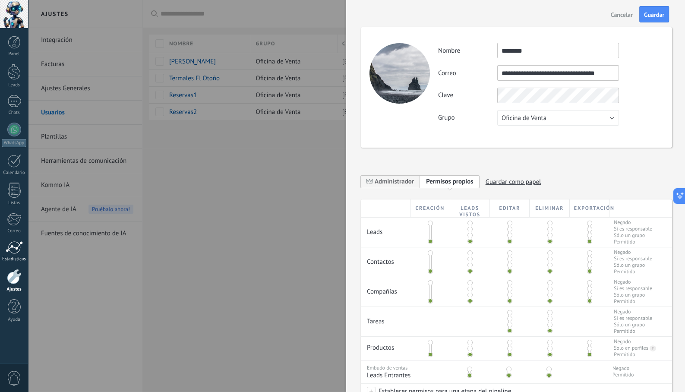
type input "**********"
click at [652, 12] on span "Guardar" at bounding box center [654, 15] width 20 height 6
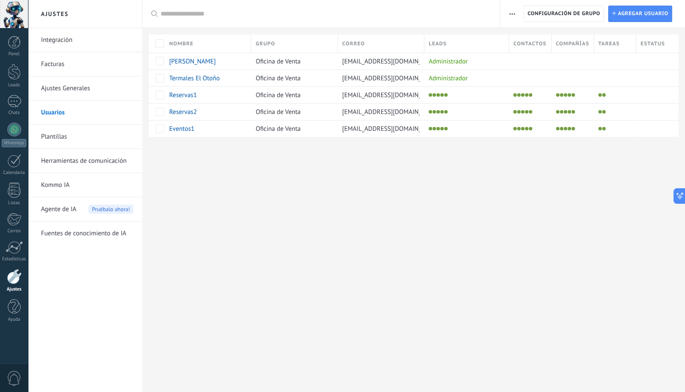
click at [456, 199] on div "Ajustes Integración Facturas Ajustes Generales Usuarios Plantillas Herramientas…" at bounding box center [356, 196] width 657 height 392
click at [65, 39] on link "Integración" at bounding box center [87, 40] width 92 height 24
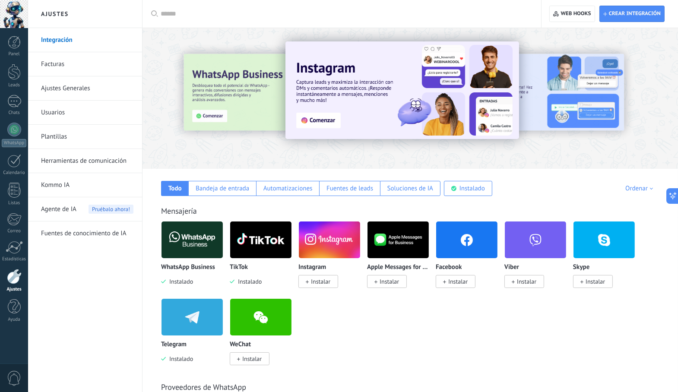
click at [487, 248] on img at bounding box center [466, 240] width 61 height 42
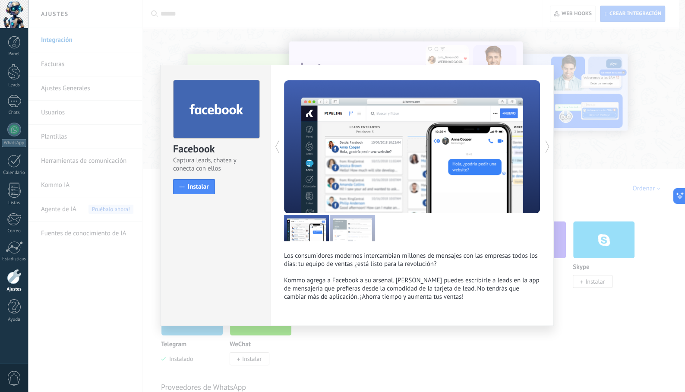
click at [580, 331] on div "Facebook Captura leads, chatea y conecta con ellos install Instalar Los consumi…" at bounding box center [356, 196] width 657 height 392
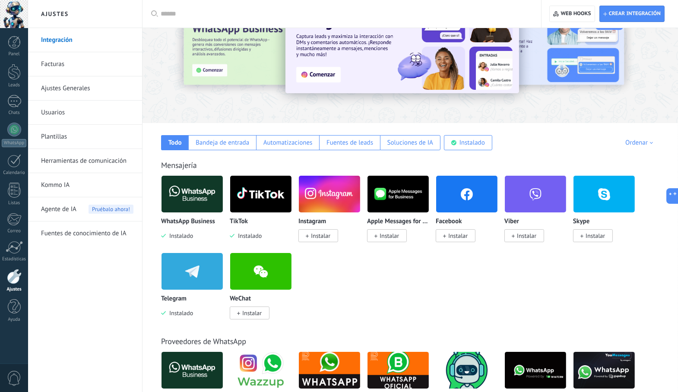
scroll to position [48, 0]
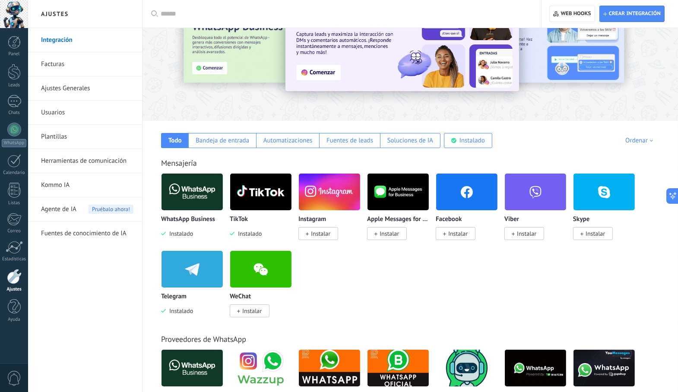
click at [467, 190] on img at bounding box center [466, 192] width 61 height 42
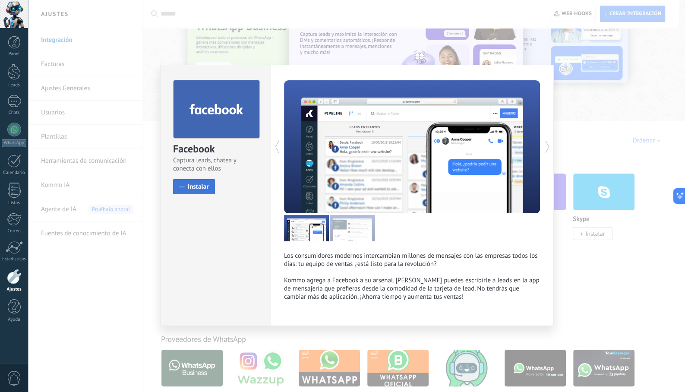
click at [198, 187] on span "Instalar" at bounding box center [198, 187] width 21 height 6
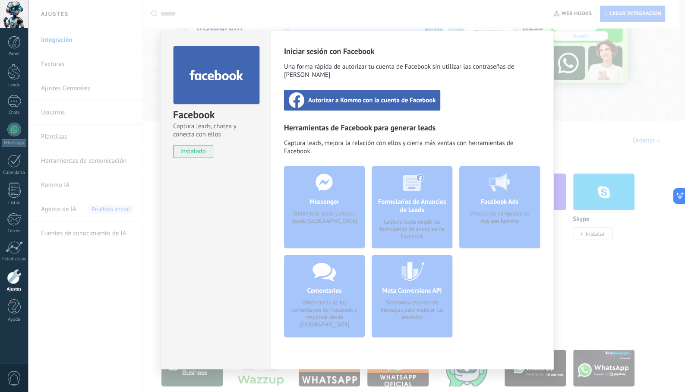
click at [343, 98] on div "Autorizar a Kommo con la cuenta de Facebook" at bounding box center [362, 100] width 157 height 21
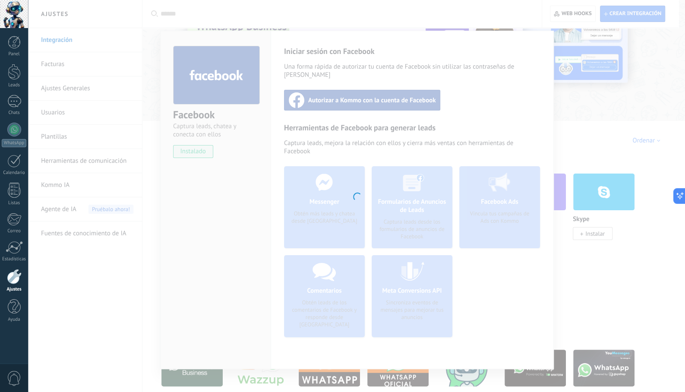
click at [615, 120] on div at bounding box center [356, 196] width 657 height 392
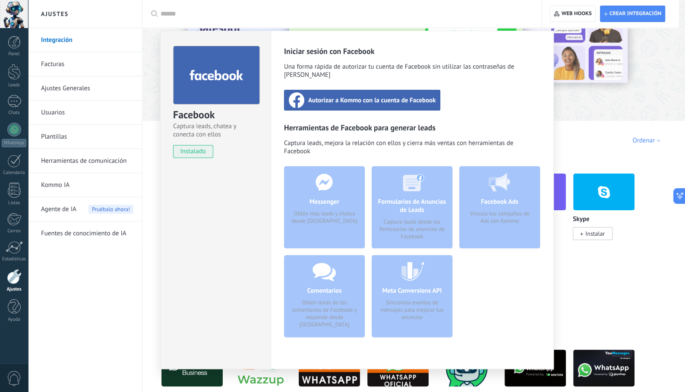
click at [435, 10] on div "Facebook Captura leads, chatea y conecta con ellos instalado Desinstalar Inicia…" at bounding box center [356, 196] width 657 height 392
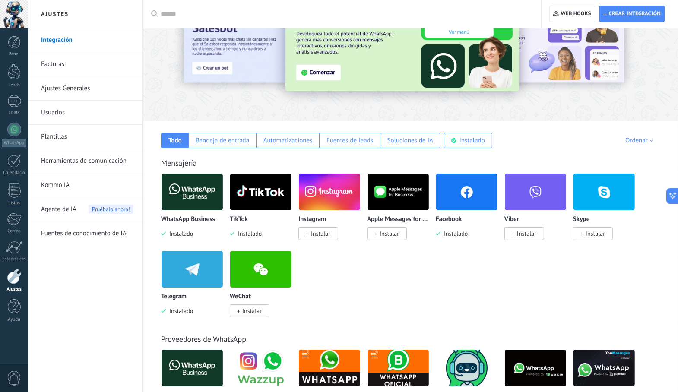
click at [432, 15] on input "text" at bounding box center [345, 14] width 368 height 9
type input "*********"
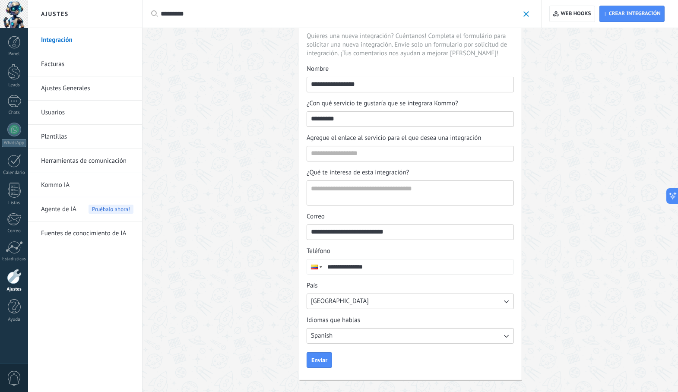
scroll to position [0, 0]
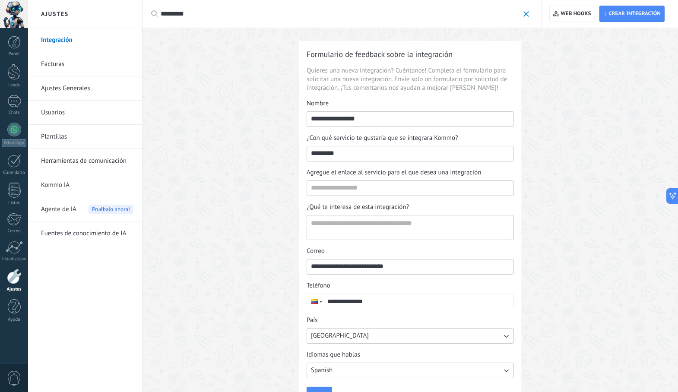
click at [527, 11] on span at bounding box center [527, 14] width 6 height 6
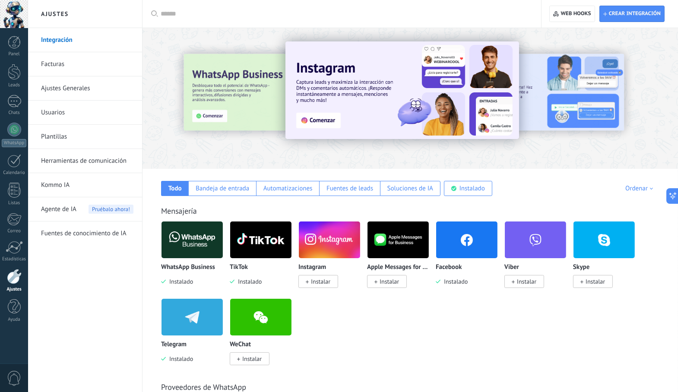
click at [471, 243] on img at bounding box center [466, 240] width 61 height 42
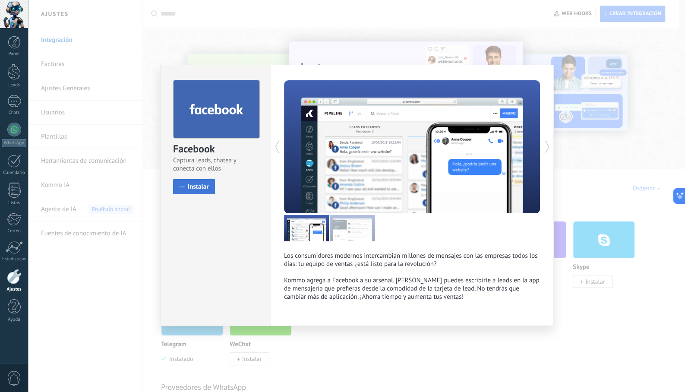
click at [199, 188] on span "Instalar" at bounding box center [198, 187] width 21 height 6
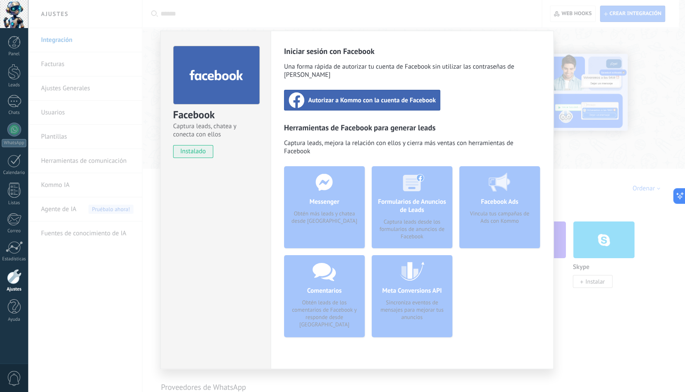
click at [356, 99] on div "Autorizar a Kommo con la cuenta de Facebook" at bounding box center [362, 100] width 157 height 21
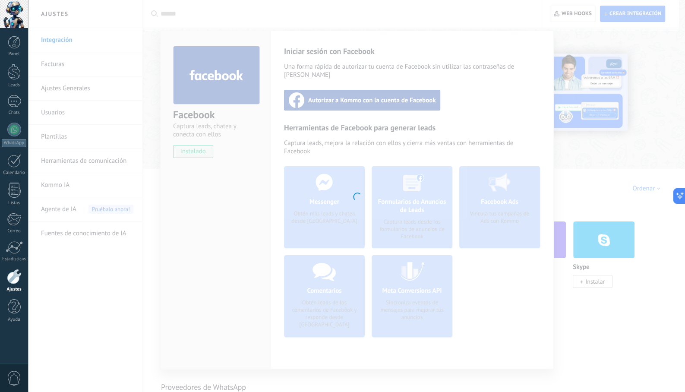
click at [594, 176] on div at bounding box center [356, 196] width 657 height 392
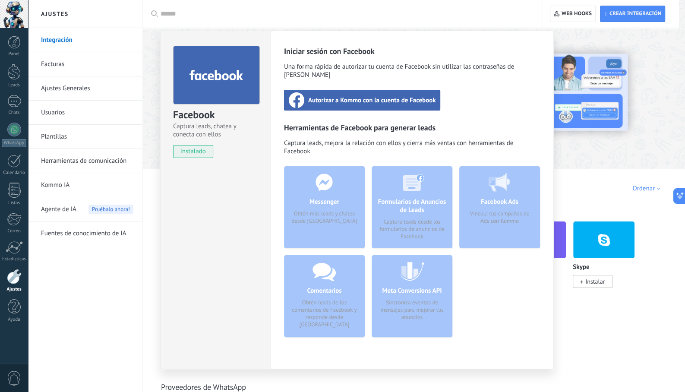
click at [594, 176] on div "Facebook Captura leads, chatea y conecta con ellos instalado Desinstalar Inicia…" at bounding box center [356, 196] width 657 height 392
